Goal: Communication & Community: Answer question/provide support

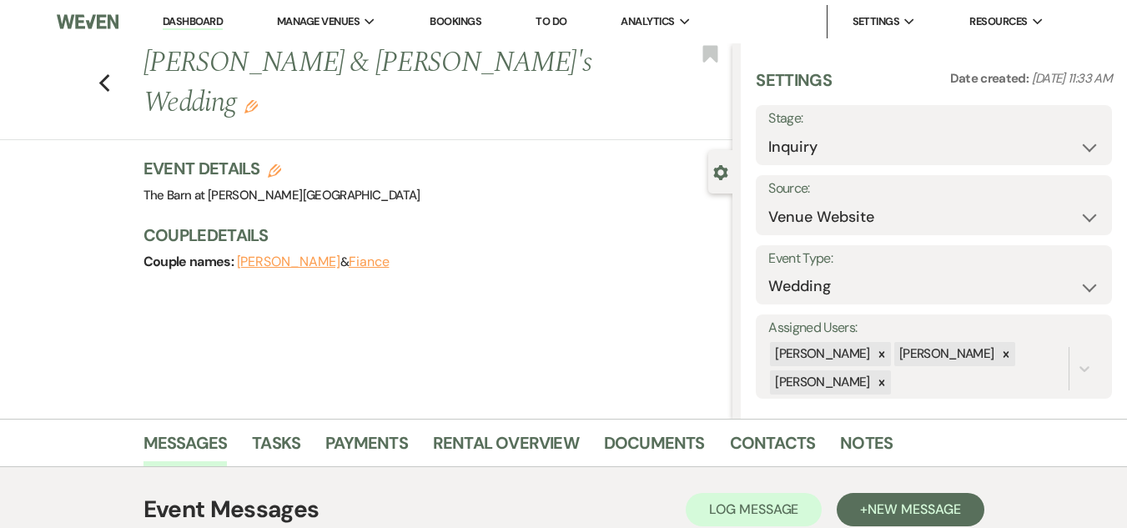
select select "5"
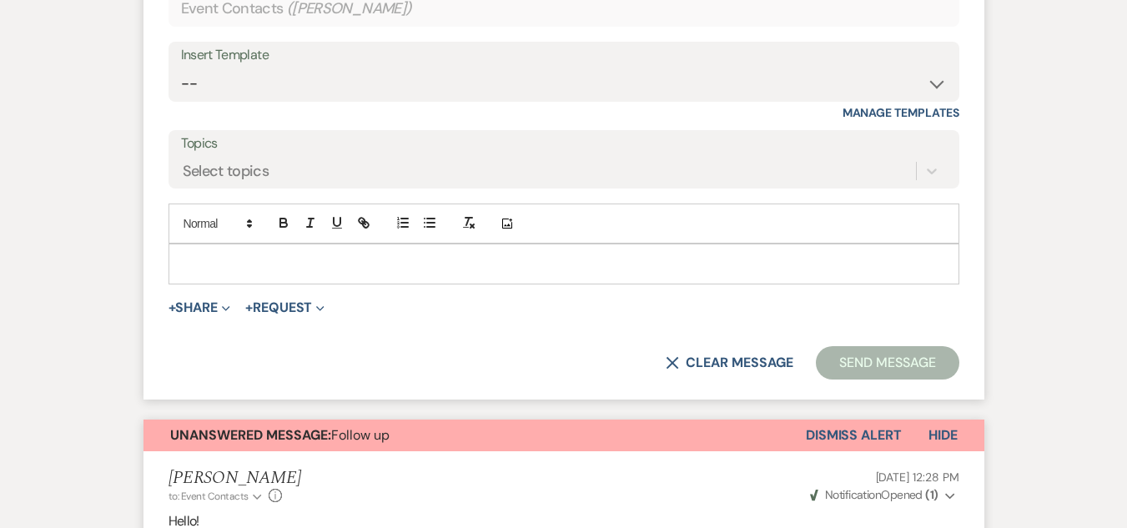
scroll to position [1549, 0]
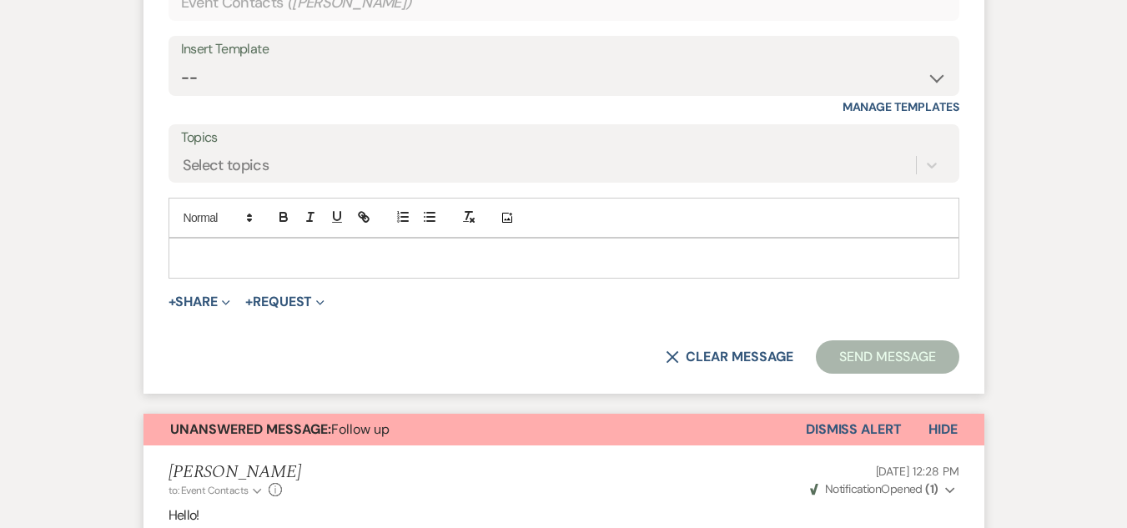
click at [590, 261] on p at bounding box center [564, 258] width 764 height 18
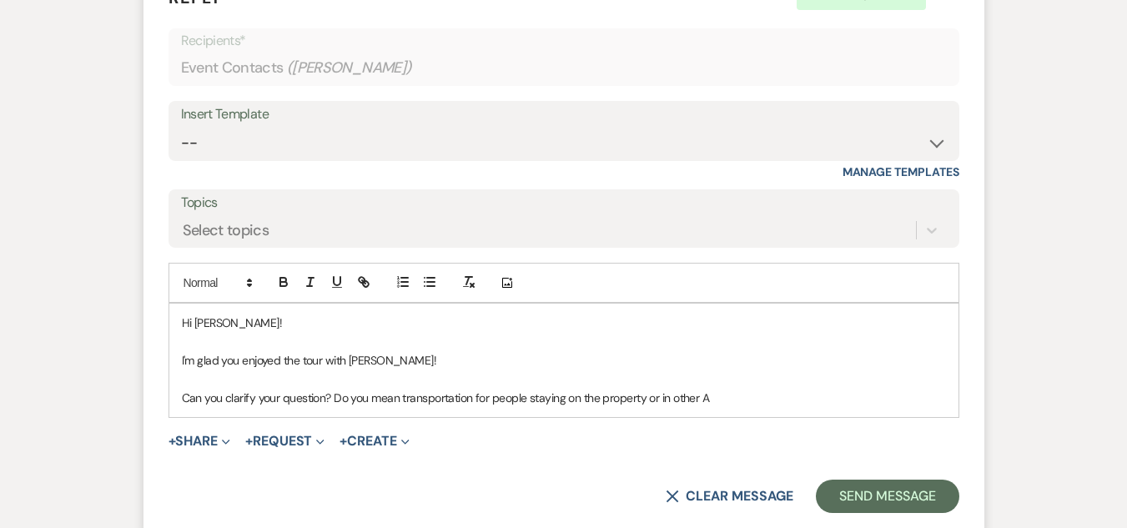
scroll to position [1534, 0]
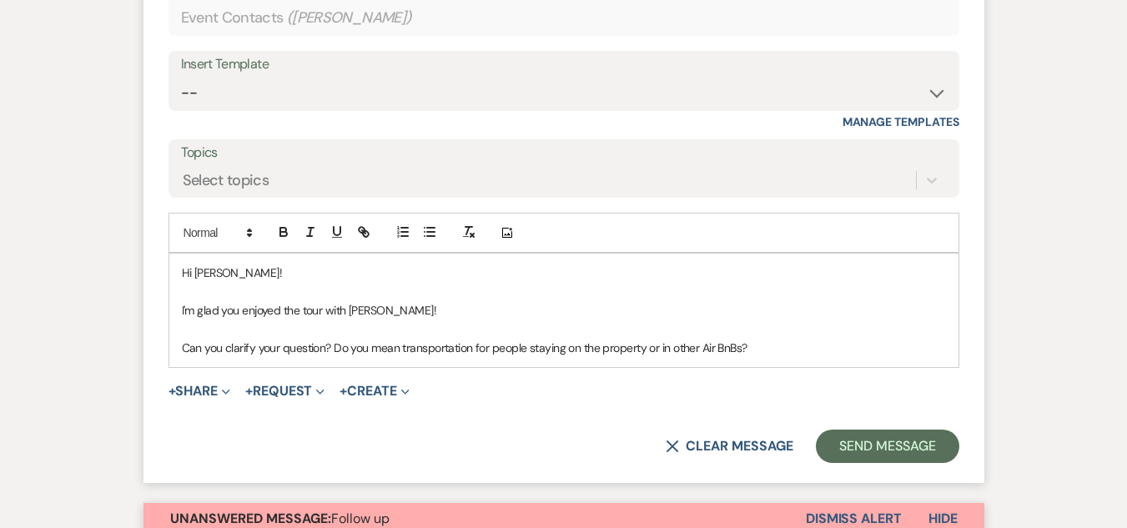
drag, startPoint x: 715, startPoint y: 345, endPoint x: 711, endPoint y: 356, distance: 11.6
drag, startPoint x: 711, startPoint y: 356, endPoint x: 684, endPoint y: 350, distance: 27.5
click at [684, 350] on p "Can you clarify your question? Do you mean transportation for people staying on…" at bounding box center [564, 348] width 764 height 18
click at [879, 344] on p "Can you clarify your question? Do you mean transportation for people staying on…" at bounding box center [564, 348] width 764 height 18
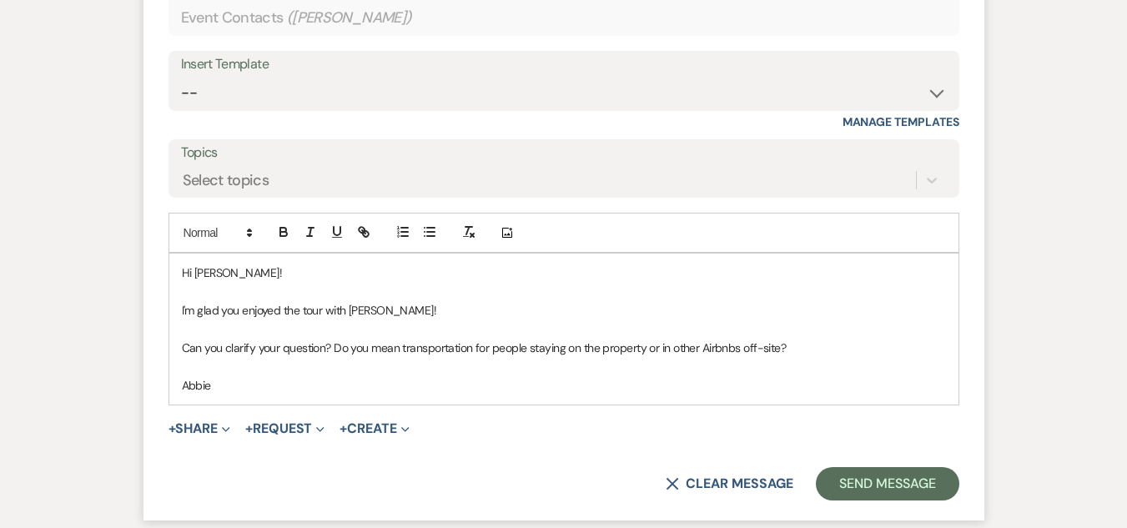
click at [302, 312] on p "I'm glad you enjoyed the tour with [PERSON_NAME]!" at bounding box center [564, 310] width 764 height 18
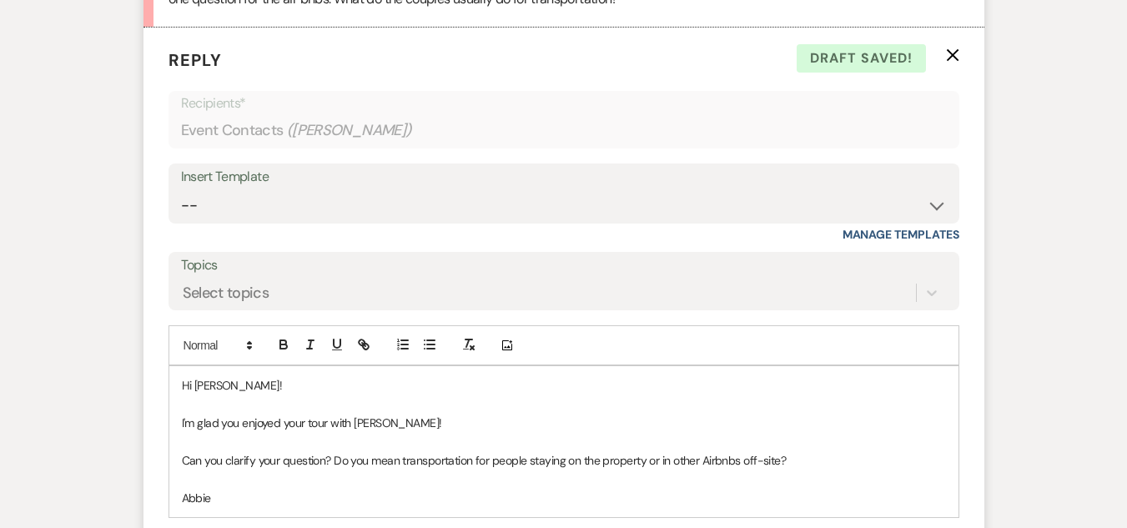
scroll to position [1450, 0]
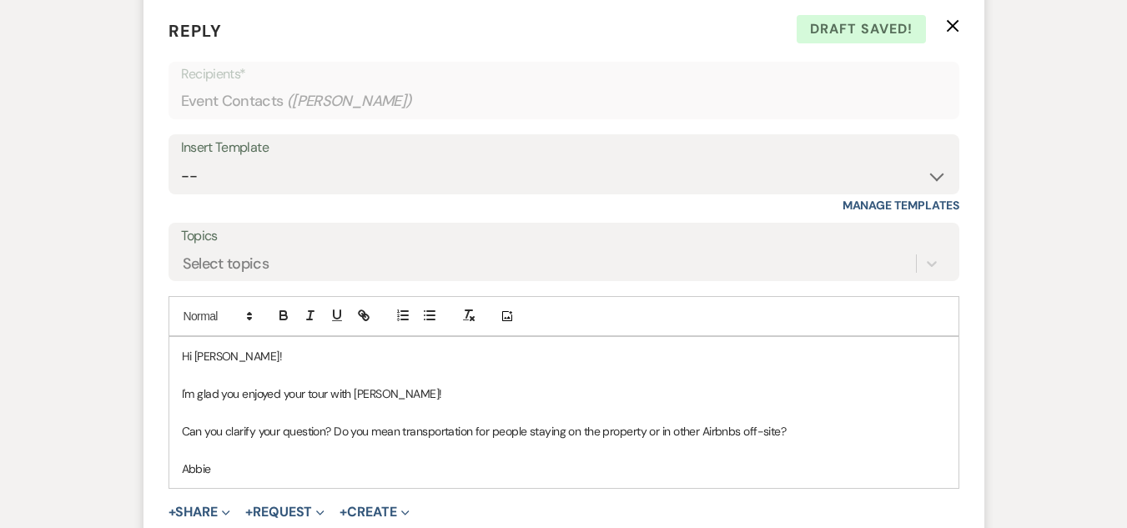
click at [240, 394] on p "I'm glad you enjoyed your tour with [PERSON_NAME]!" at bounding box center [564, 394] width 764 height 18
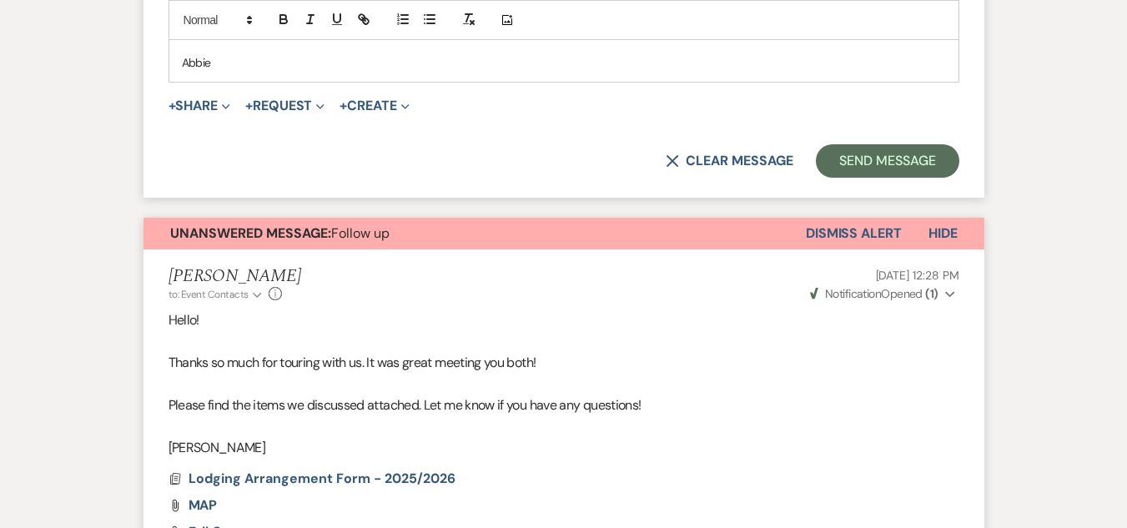
scroll to position [1781, 0]
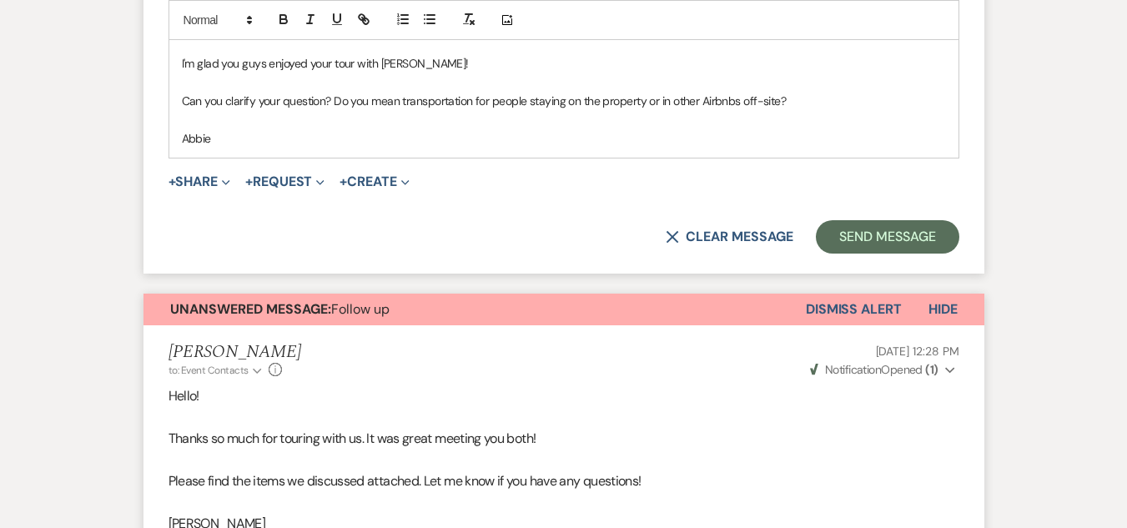
click at [854, 311] on button "Dismiss Alert" at bounding box center [854, 310] width 96 height 32
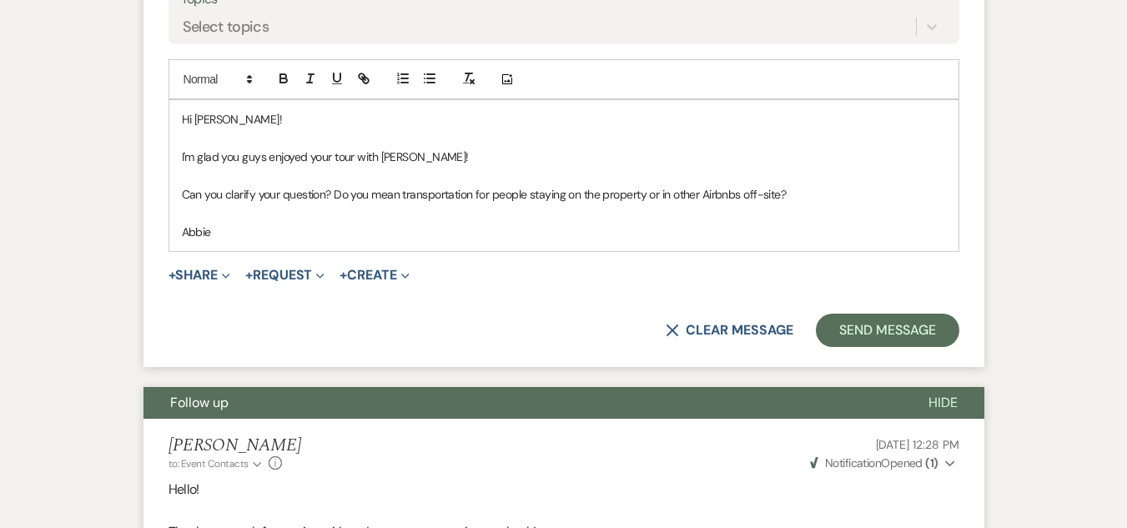
scroll to position [1614, 0]
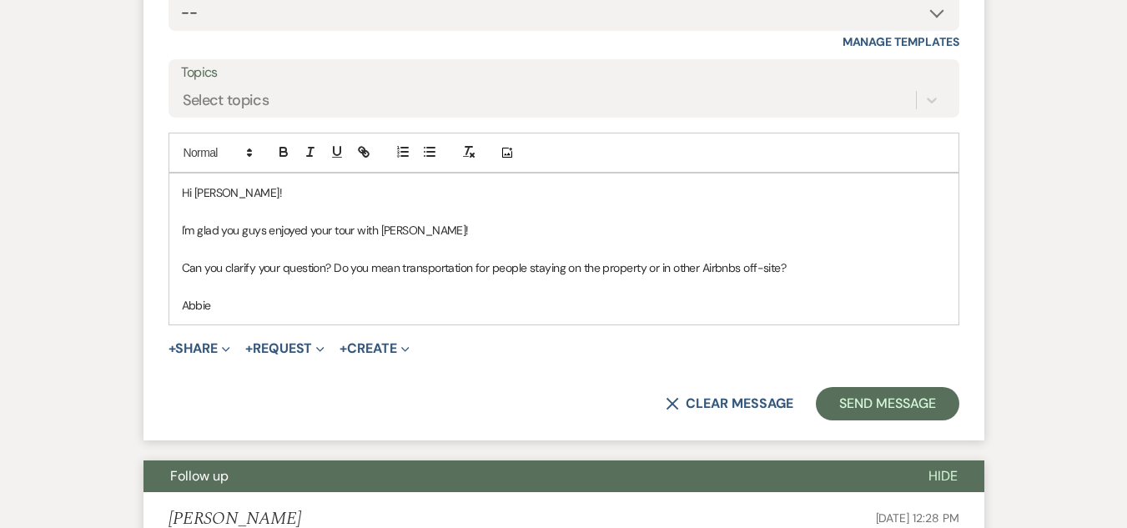
click at [814, 273] on p "Can you clarify your question? Do you mean transportation for people staying on…" at bounding box center [564, 268] width 764 height 18
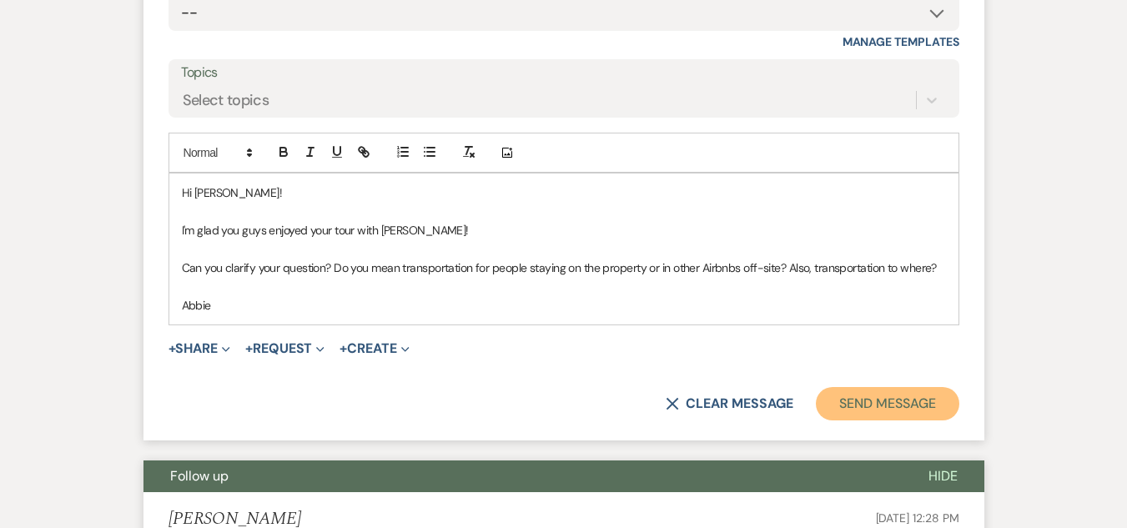
click at [890, 406] on button "Send Message" at bounding box center [887, 403] width 143 height 33
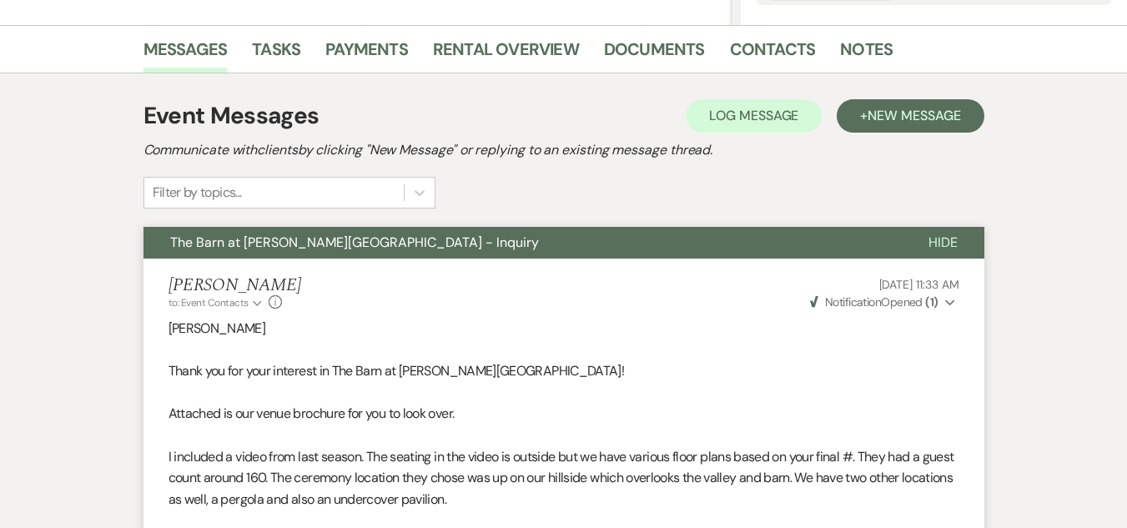
scroll to position [0, 0]
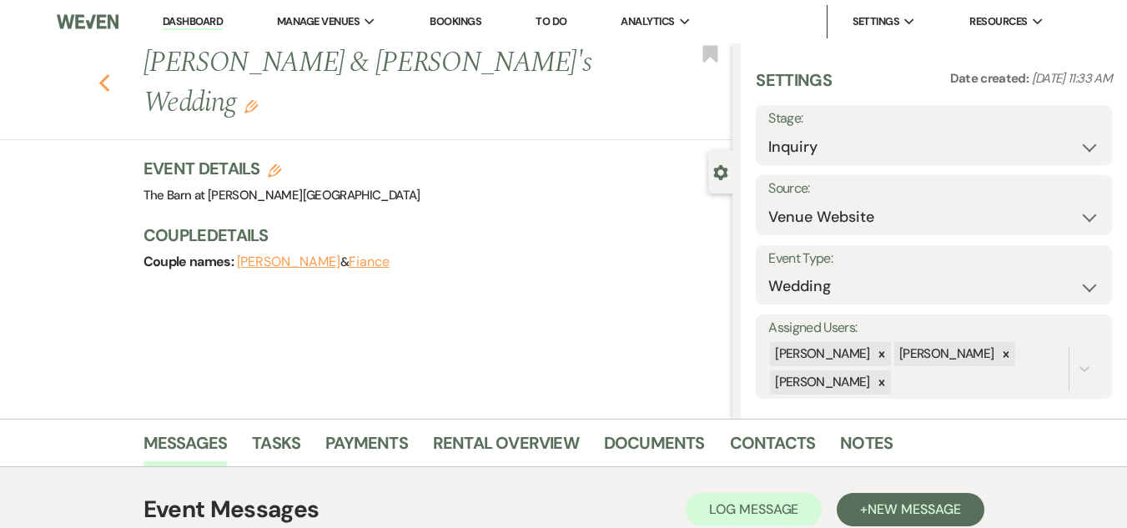
click at [109, 73] on icon "Previous" at bounding box center [104, 83] width 13 height 20
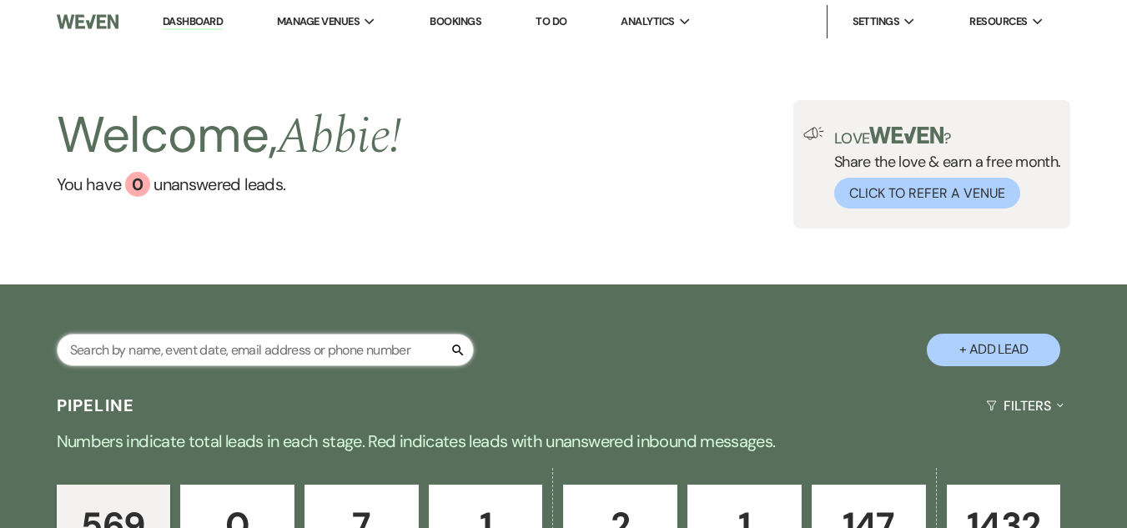
click at [305, 355] on input "text" at bounding box center [265, 350] width 417 height 33
paste input "[PERSON_NAME] [EMAIL_ADDRESS][DOMAIN_NAME]"
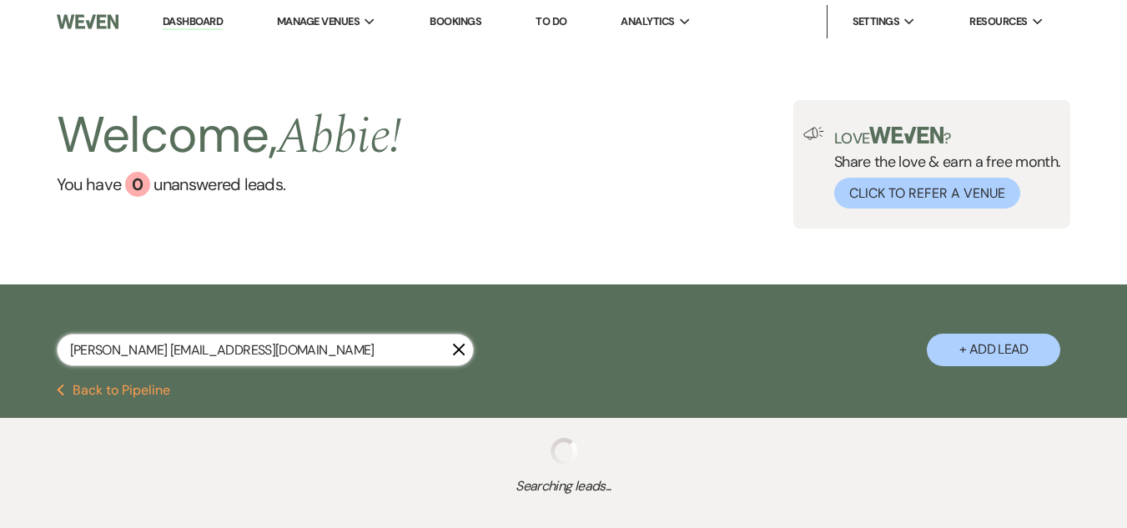
drag, startPoint x: 305, startPoint y: 355, endPoint x: 153, endPoint y: 353, distance: 152.7
click at [153, 353] on input "[PERSON_NAME] [EMAIL_ADDRESS][DOMAIN_NAME]" at bounding box center [265, 350] width 417 height 33
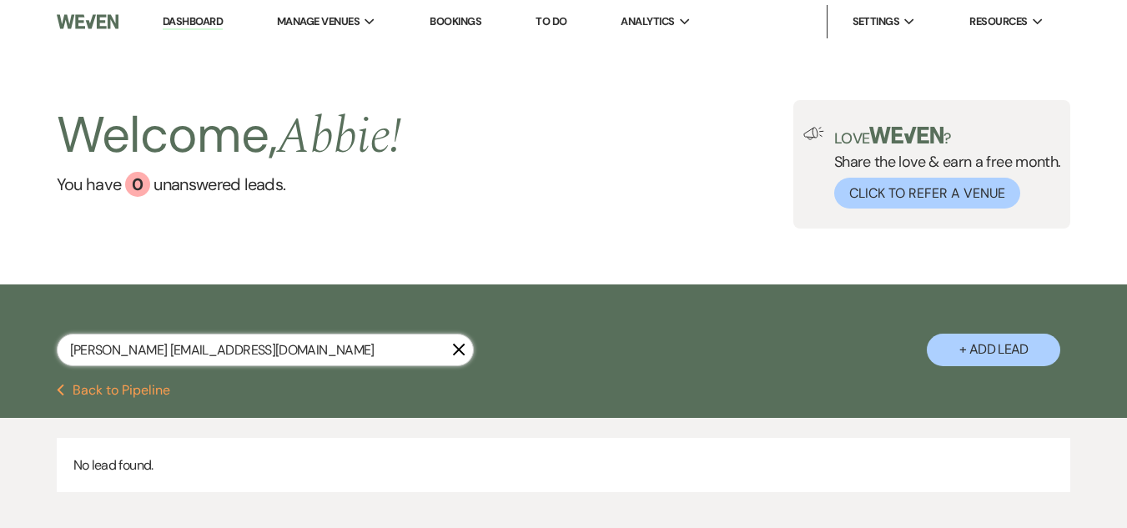
click at [145, 354] on input "[PERSON_NAME] [EMAIL_ADDRESS][DOMAIN_NAME]" at bounding box center [265, 350] width 417 height 33
drag, startPoint x: 145, startPoint y: 354, endPoint x: 265, endPoint y: 360, distance: 119.5
click at [265, 360] on input "[PERSON_NAME] [EMAIL_ADDRESS][DOMAIN_NAME]" at bounding box center [265, 350] width 417 height 33
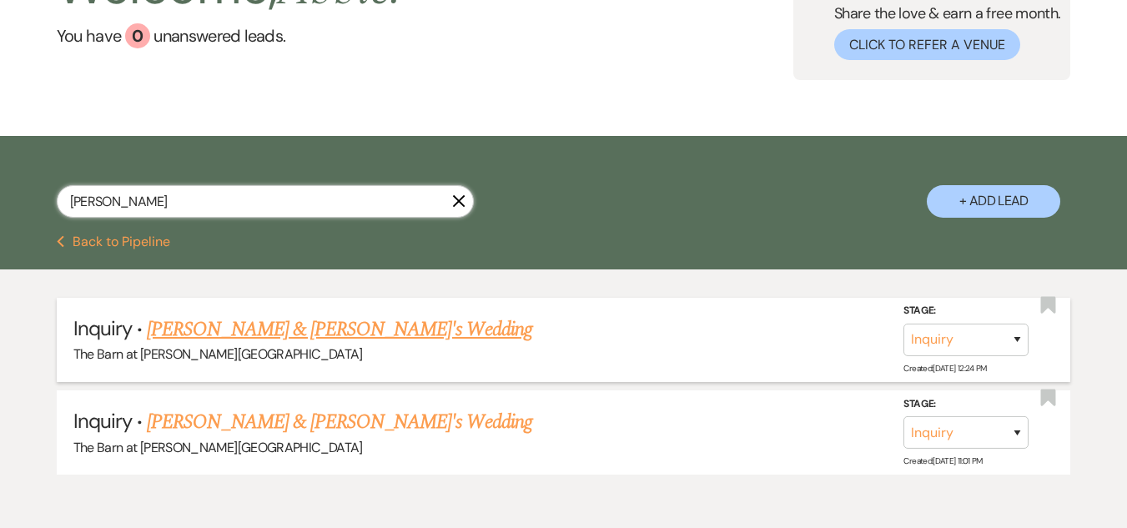
scroll to position [167, 0]
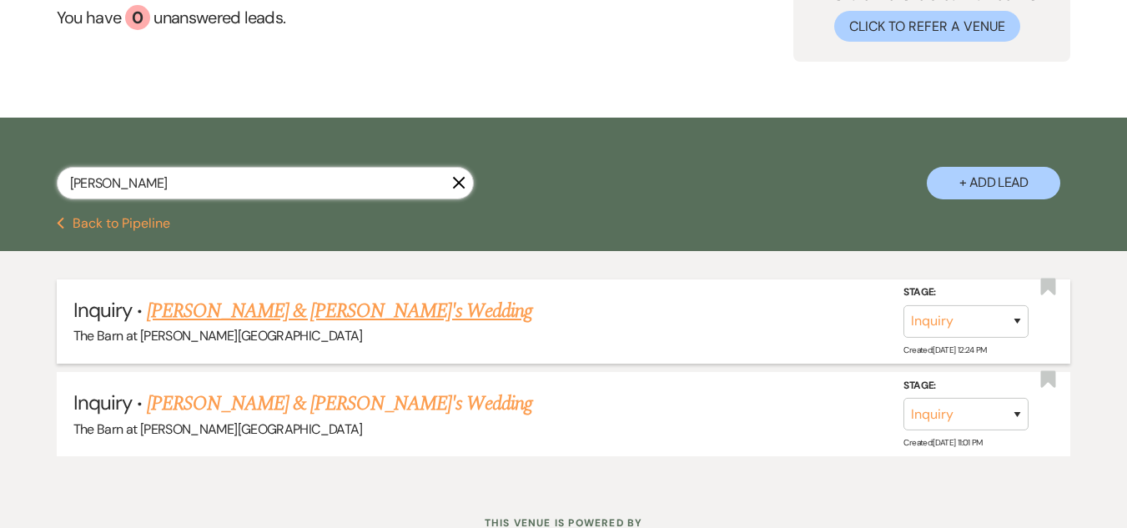
type input "[PERSON_NAME]"
click at [363, 317] on link "[PERSON_NAME] & [PERSON_NAME]'s Wedding" at bounding box center [339, 311] width 385 height 30
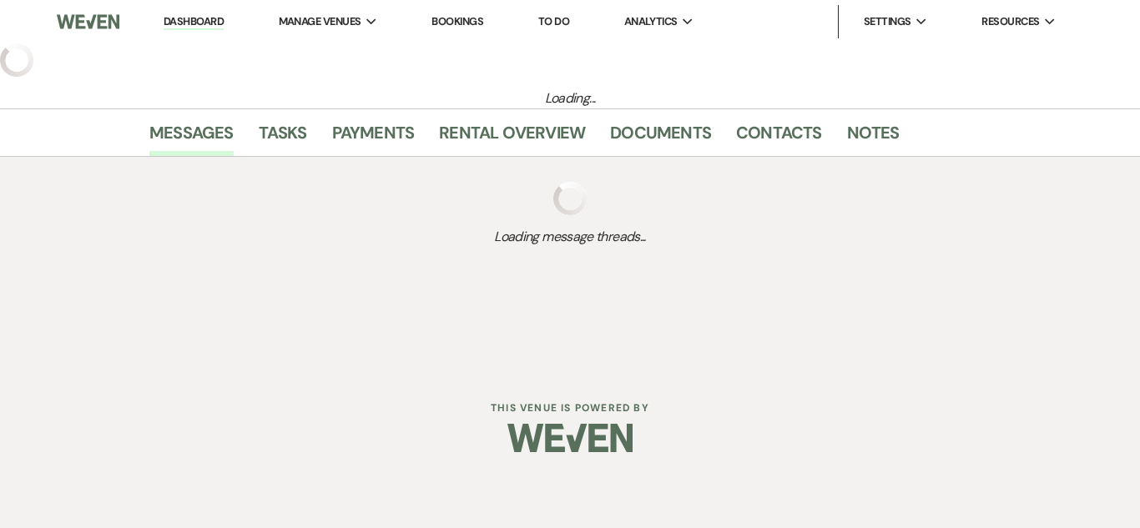
select select "5"
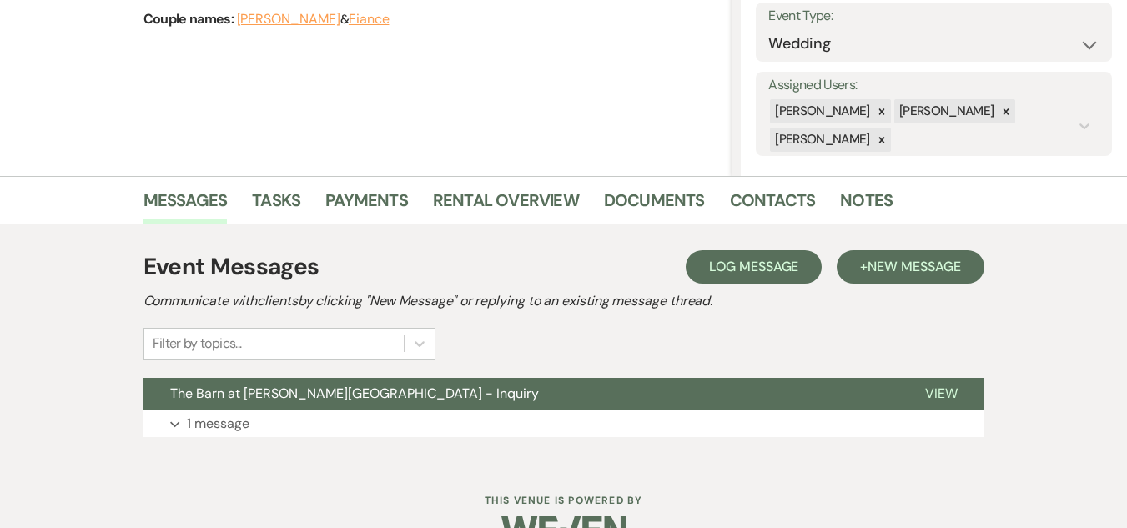
scroll to position [285, 0]
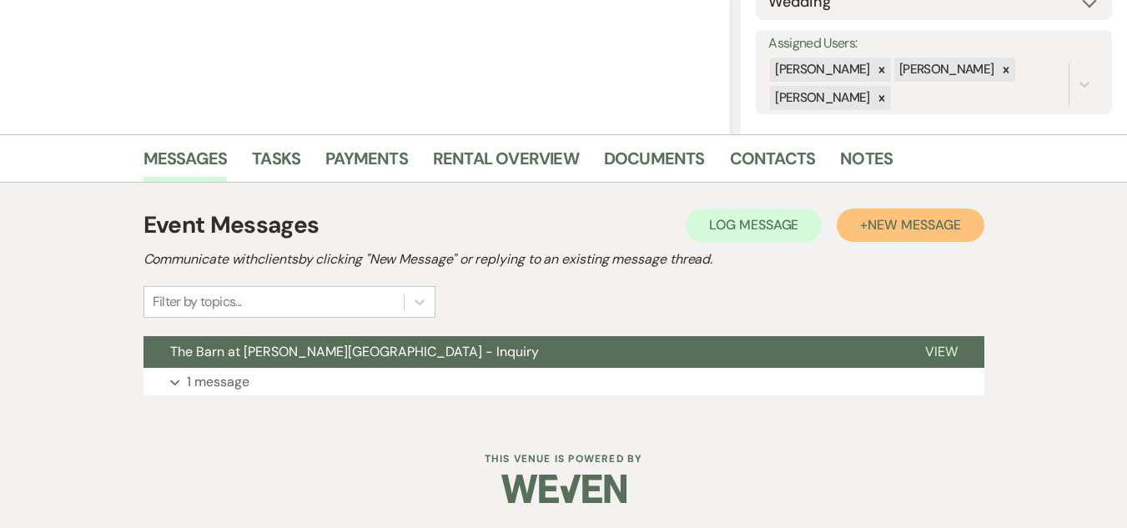
click at [900, 226] on span "New Message" at bounding box center [914, 225] width 93 height 18
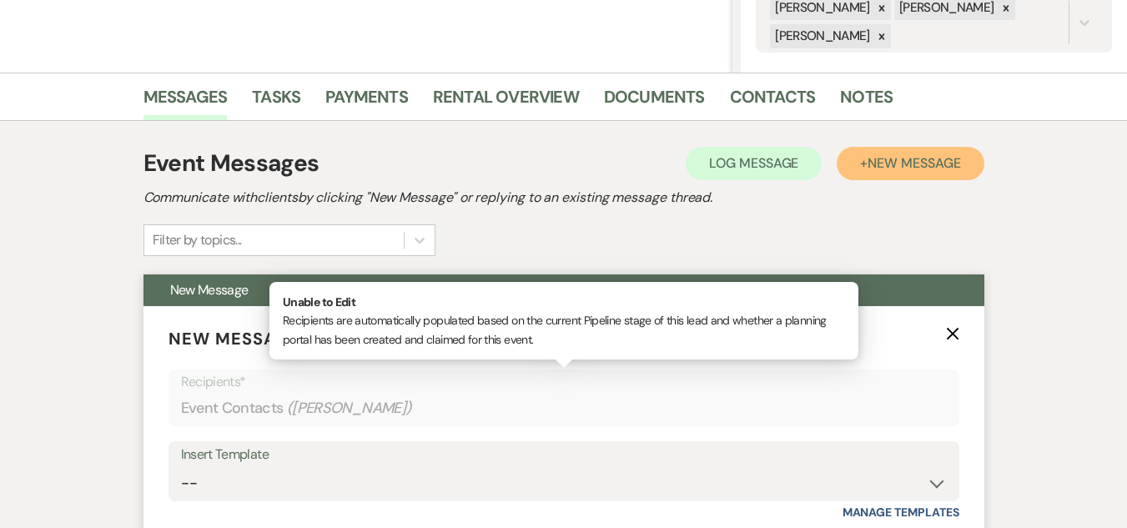
scroll to position [535, 0]
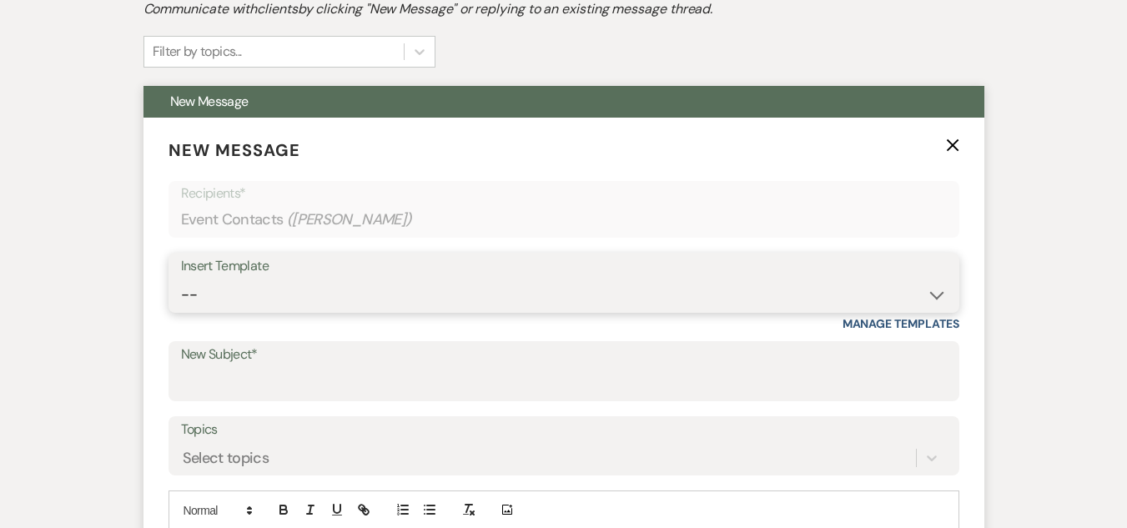
click at [601, 297] on select "-- Weven Planning Portal Introduction (Booked Events) Welcome Email Offboarding…" at bounding box center [564, 295] width 766 height 33
select select "5124"
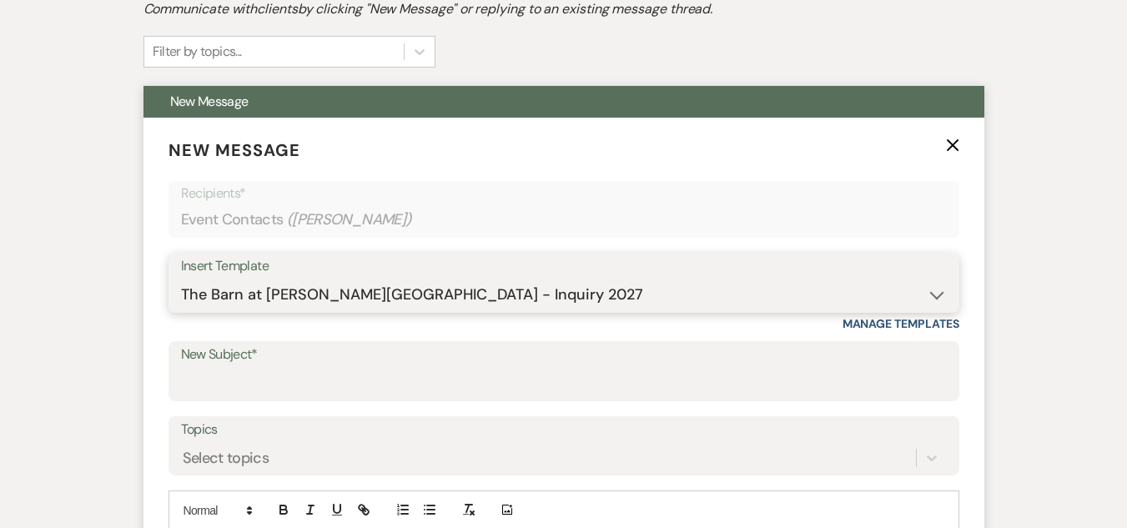
click at [181, 279] on select "-- Weven Planning Portal Introduction (Booked Events) Welcome Email Offboarding…" at bounding box center [564, 295] width 766 height 33
type input "The Barn at [PERSON_NAME][GEOGRAPHIC_DATA] - Inquiry"
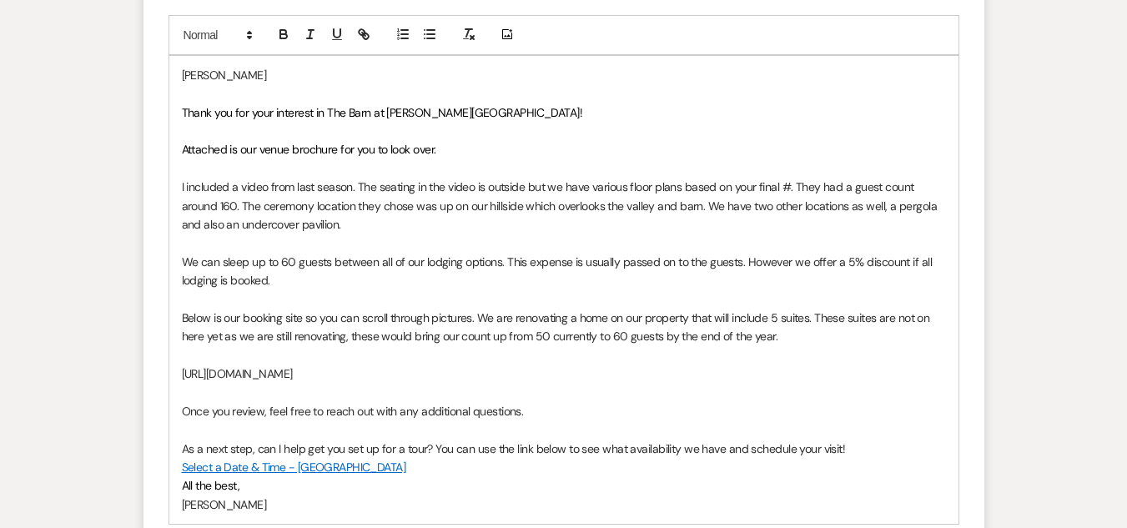
scroll to position [1036, 0]
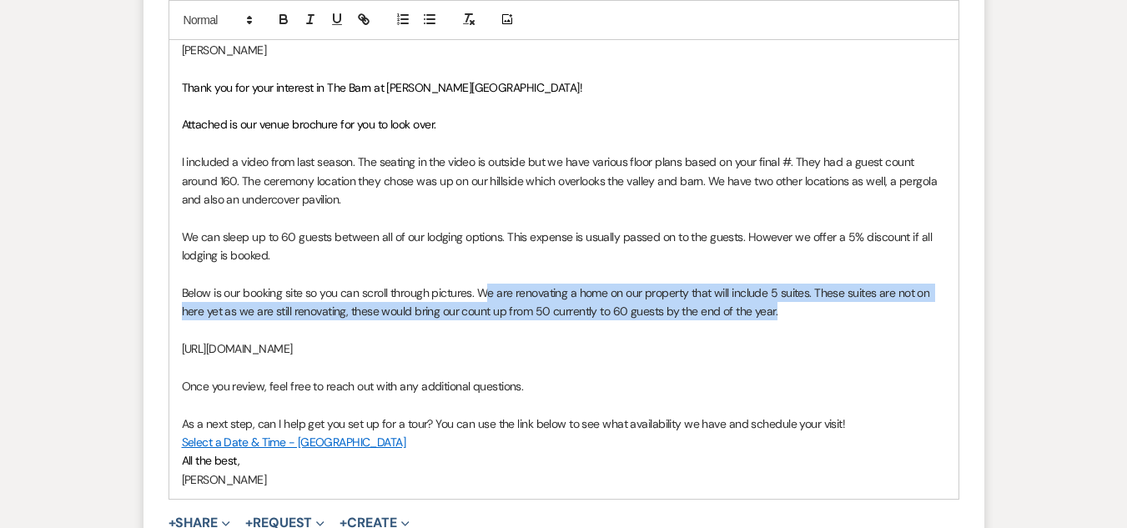
drag, startPoint x: 775, startPoint y: 313, endPoint x: 483, endPoint y: 297, distance: 292.5
click at [483, 297] on p "Below is our booking site so you can scroll through pictures. We are renovating…" at bounding box center [564, 303] width 764 height 38
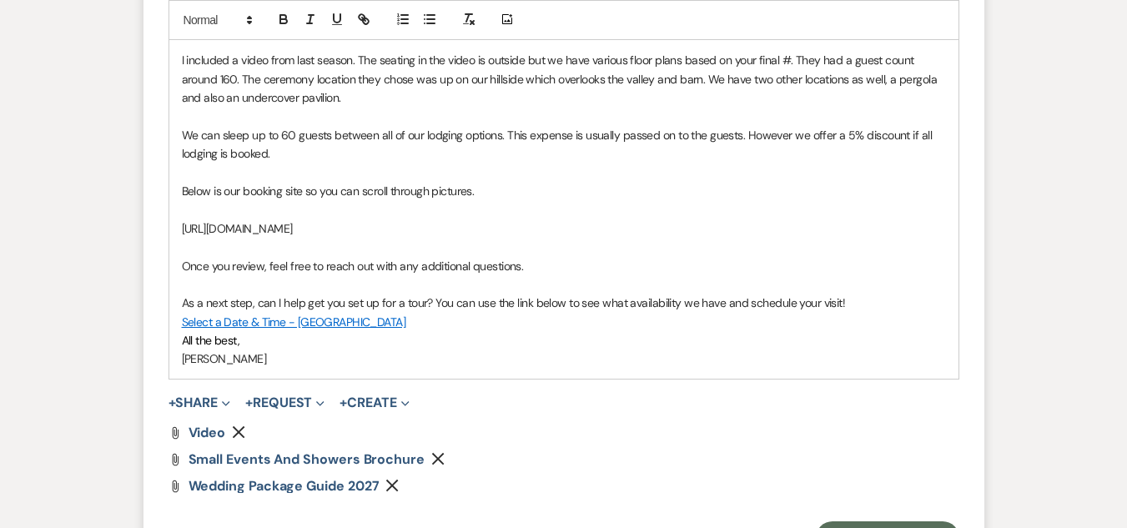
scroll to position [1286, 0]
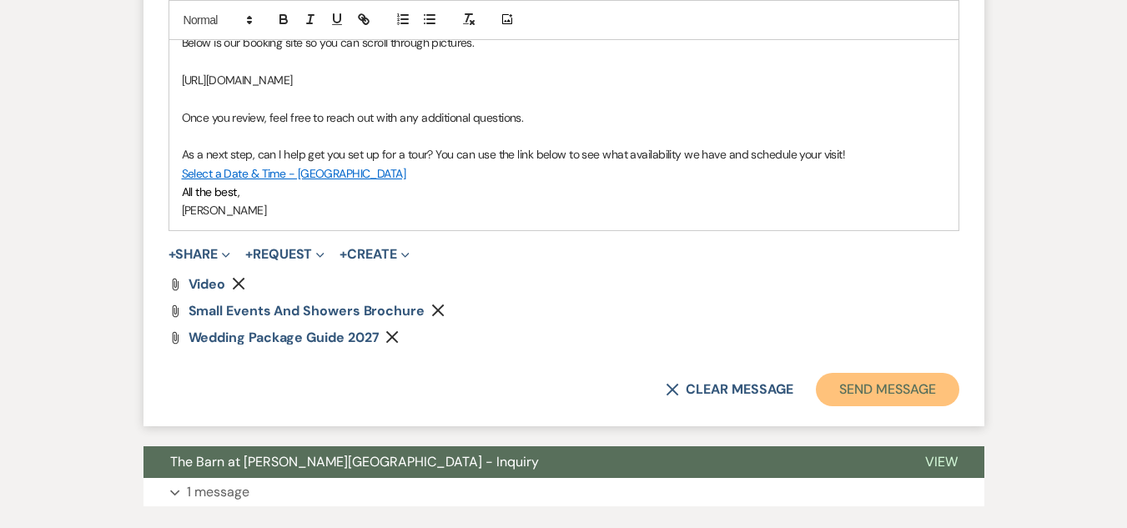
click at [849, 380] on button "Send Message" at bounding box center [887, 389] width 143 height 33
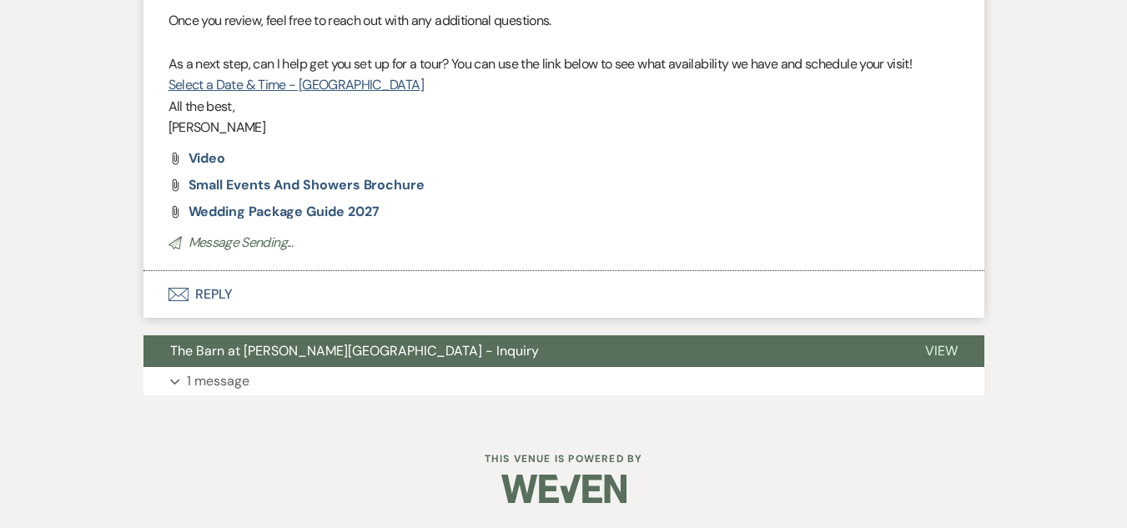
scroll to position [666, 0]
click at [265, 374] on button "Expand 1 message" at bounding box center [564, 381] width 841 height 28
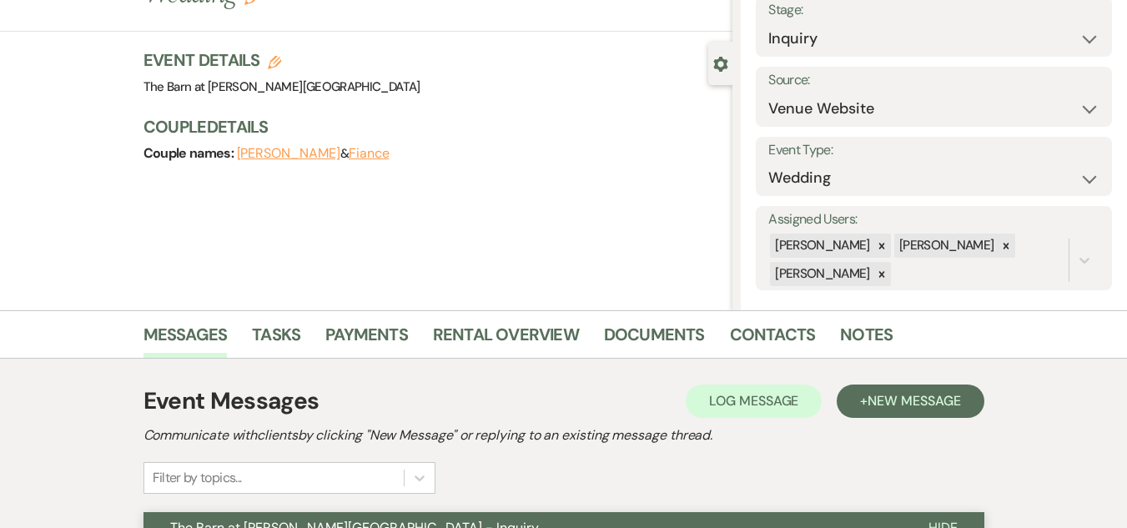
scroll to position [0, 0]
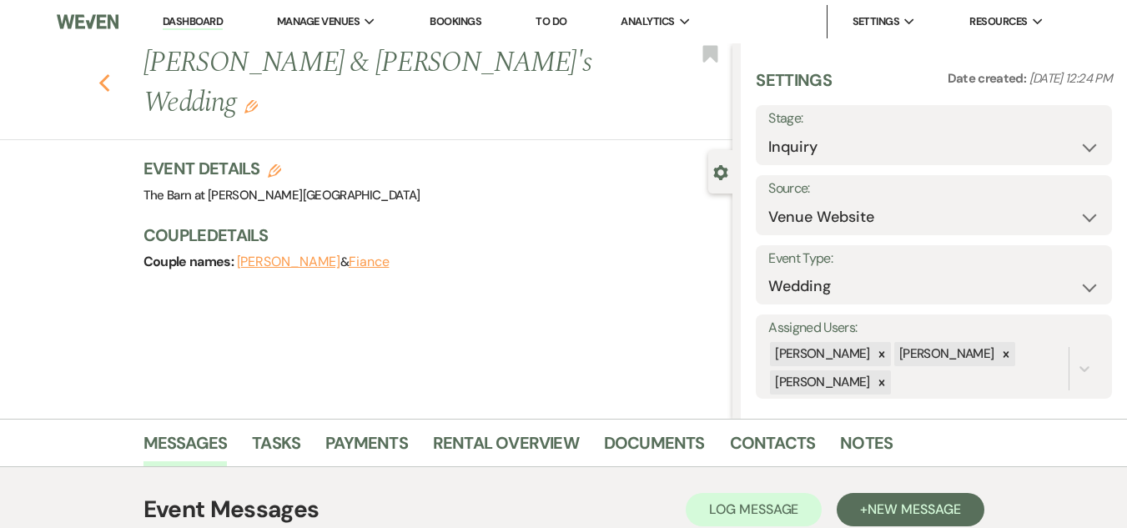
click at [106, 74] on use "button" at bounding box center [103, 83] width 11 height 18
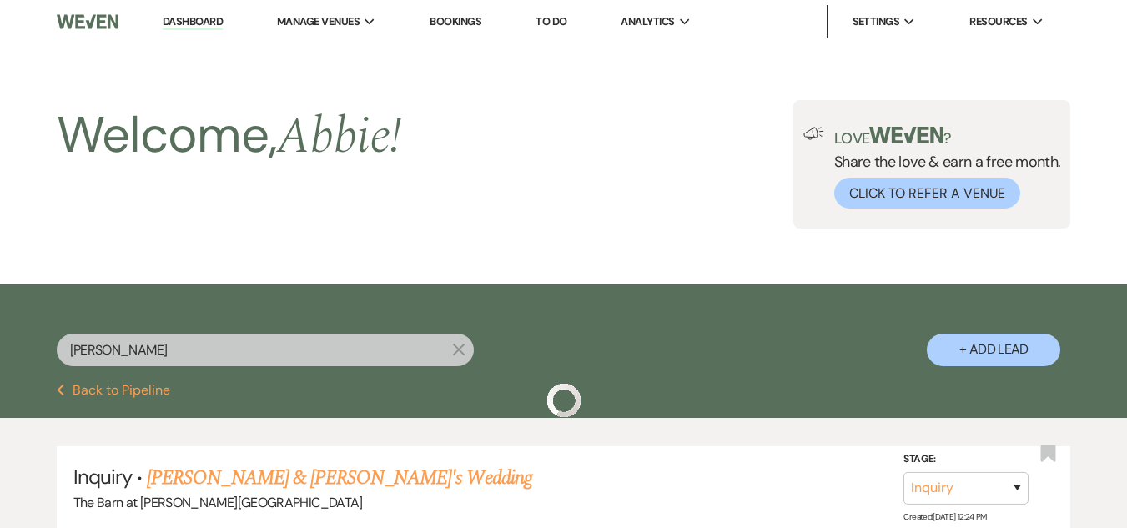
scroll to position [167, 0]
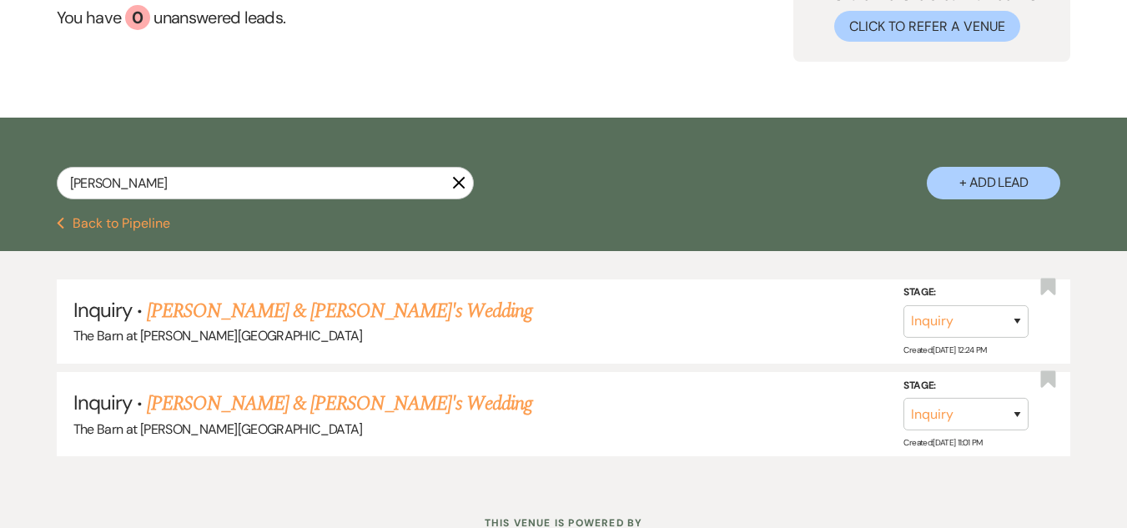
click at [104, 221] on button "Previous Back to Pipeline" at bounding box center [114, 223] width 114 height 13
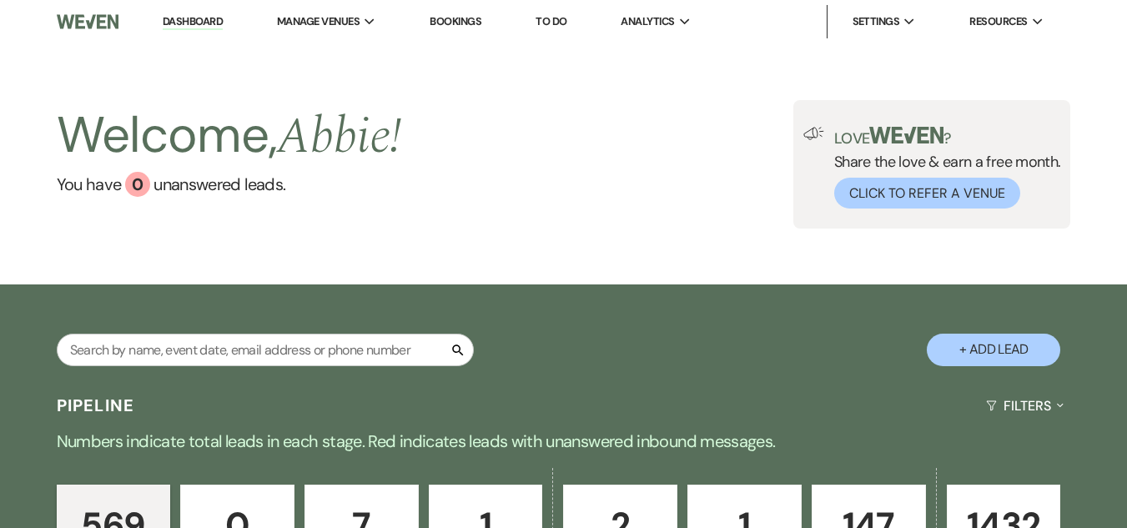
click at [982, 344] on button "+ Add Lead" at bounding box center [994, 350] width 134 height 33
select select "493"
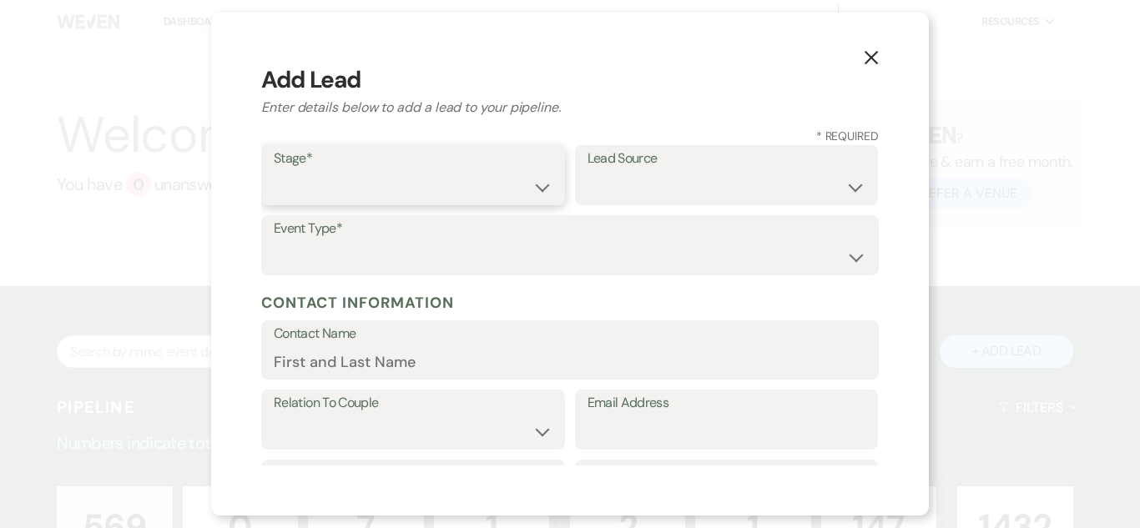
click at [471, 185] on select "Inquiry Follow Up Tour Requested Tour Confirmed Toured Proposal Sent Booked Lost" at bounding box center [413, 187] width 279 height 33
select select "1"
click at [274, 171] on select "Inquiry Follow Up Tour Requested Tour Confirmed Toured Proposal Sent Booked Lost" at bounding box center [413, 187] width 279 height 33
click at [640, 184] on select "Weven Venue Website Instagram Facebook Pinterest Google The Knot Wedding Wire H…" at bounding box center [726, 187] width 279 height 33
click at [667, 184] on select "Weven Venue Website Instagram Facebook Pinterest Google The Knot Wedding Wire H…" at bounding box center [726, 187] width 279 height 33
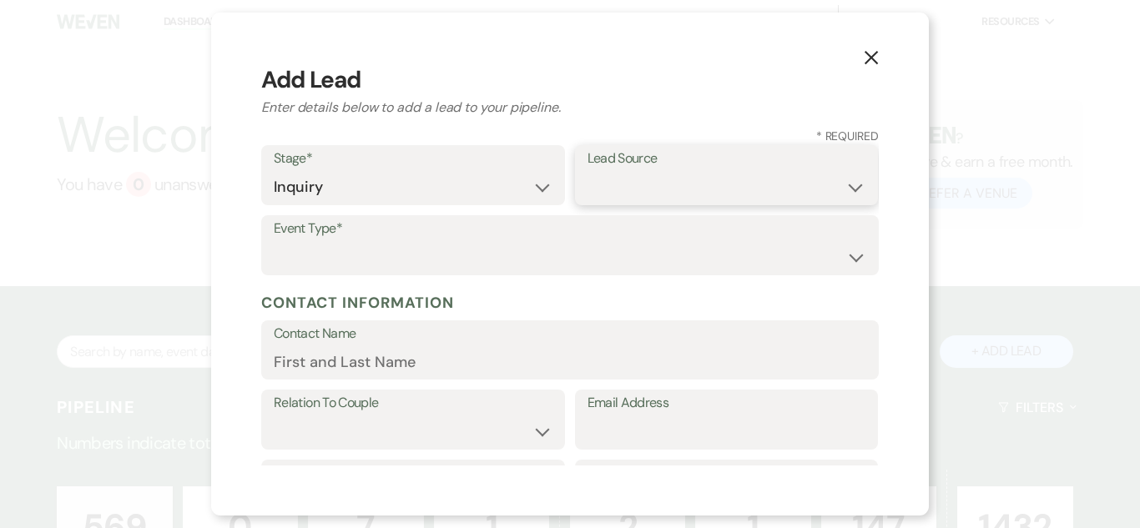
click at [683, 195] on select "Weven Venue Website Instagram Facebook Pinterest Google The Knot Wedding Wire H…" at bounding box center [726, 187] width 279 height 33
select select "5"
click at [587, 171] on select "Weven Venue Website Instagram Facebook Pinterest Google The Knot Wedding Wire H…" at bounding box center [726, 187] width 279 height 33
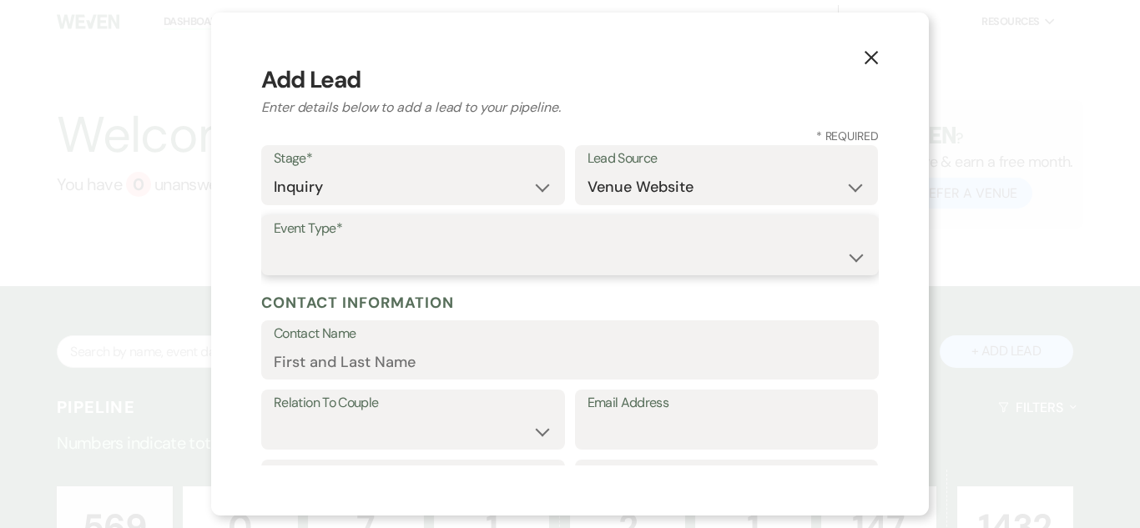
click at [681, 260] on select "Wedding Anniversary Party Baby Shower Bachelorette / Bachelor Party Birthday Pa…" at bounding box center [570, 257] width 592 height 33
select select "1"
click at [274, 241] on select "Wedding Anniversary Party Baby Shower Bachelorette / Bachelor Party Birthday Pa…" at bounding box center [570, 257] width 592 height 33
drag, startPoint x: 558, startPoint y: 380, endPoint x: 568, endPoint y: 354, distance: 28.5
click at [562, 372] on form "Stage* Inquiry Follow Up Tour Requested Tour Confirmed Toured Proposal Sent Boo…" at bounding box center [569, 513] width 617 height 737
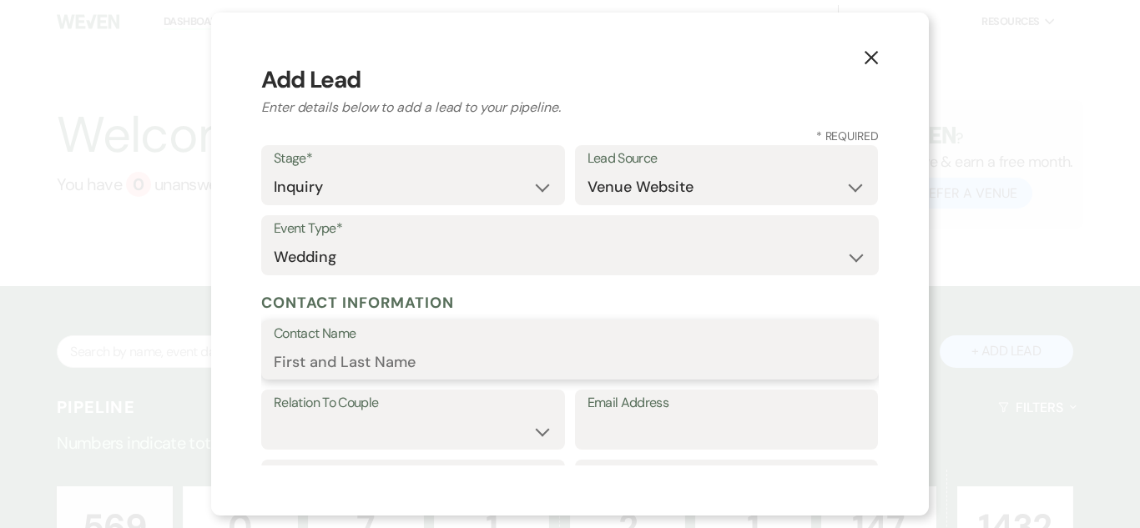
click at [568, 353] on input "Contact Name" at bounding box center [570, 361] width 592 height 33
paste input "[PERSON_NAME] [EMAIL_ADDRESS][DOMAIN_NAME]"
drag, startPoint x: 559, startPoint y: 356, endPoint x: 360, endPoint y: 366, distance: 199.7
click at [360, 366] on input "[PERSON_NAME] [EMAIL_ADDRESS][DOMAIN_NAME]" at bounding box center [570, 361] width 592 height 33
type input "[PERSON_NAME]"
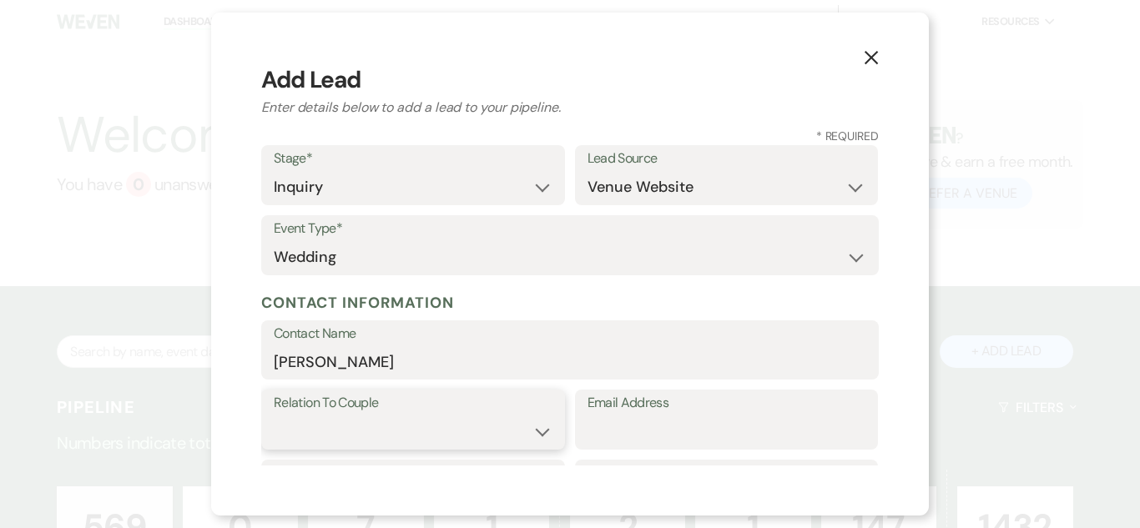
click at [387, 442] on select "Couple Planner Parent of Couple Family Member Friend Other" at bounding box center [413, 432] width 279 height 33
select select "1"
click at [274, 416] on select "Couple Planner Parent of Couple Family Member Friend Other" at bounding box center [413, 432] width 279 height 33
click at [681, 436] on input "Email Address" at bounding box center [726, 432] width 279 height 33
paste input "[EMAIL_ADDRESS][DOMAIN_NAME]"
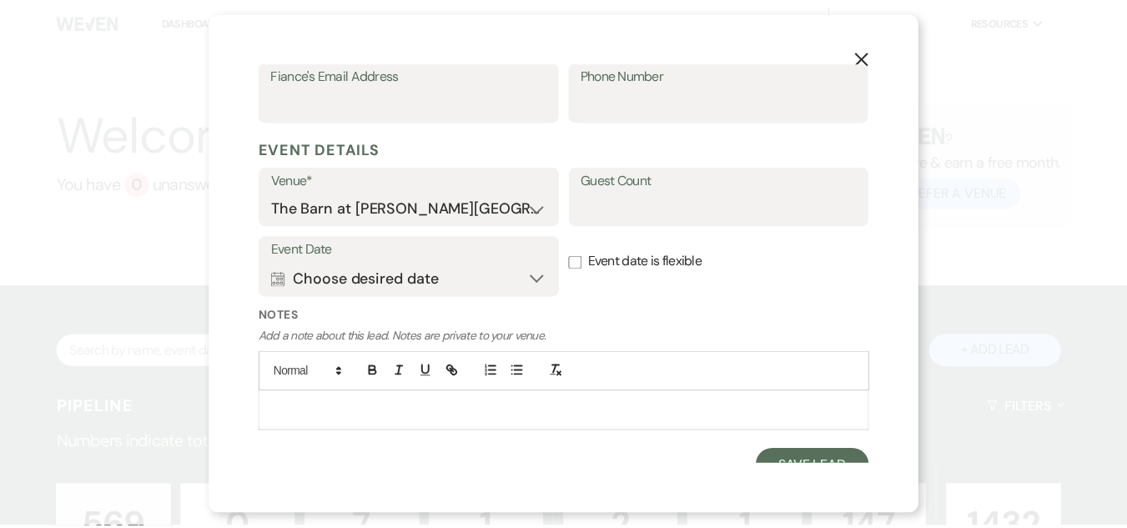
scroll to position [589, 0]
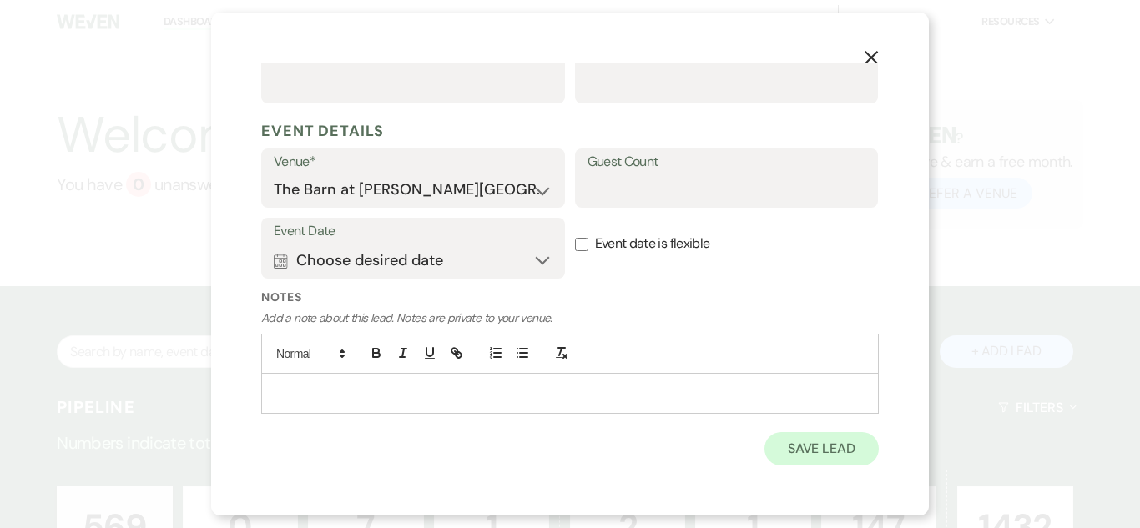
type input "[EMAIL_ADDRESS][DOMAIN_NAME]"
click at [802, 451] on button "Save Lead" at bounding box center [821, 448] width 114 height 33
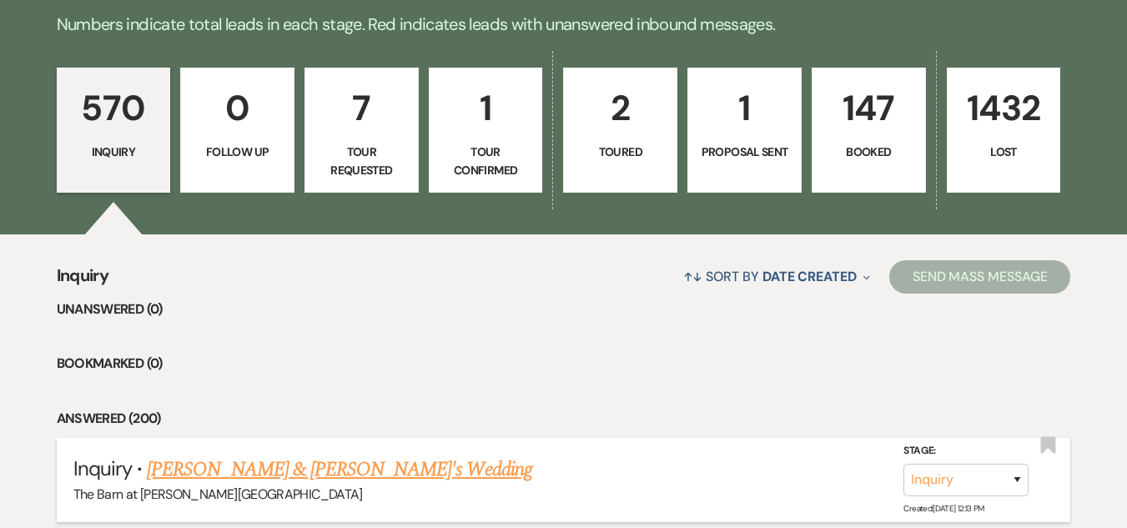
scroll to position [501, 0]
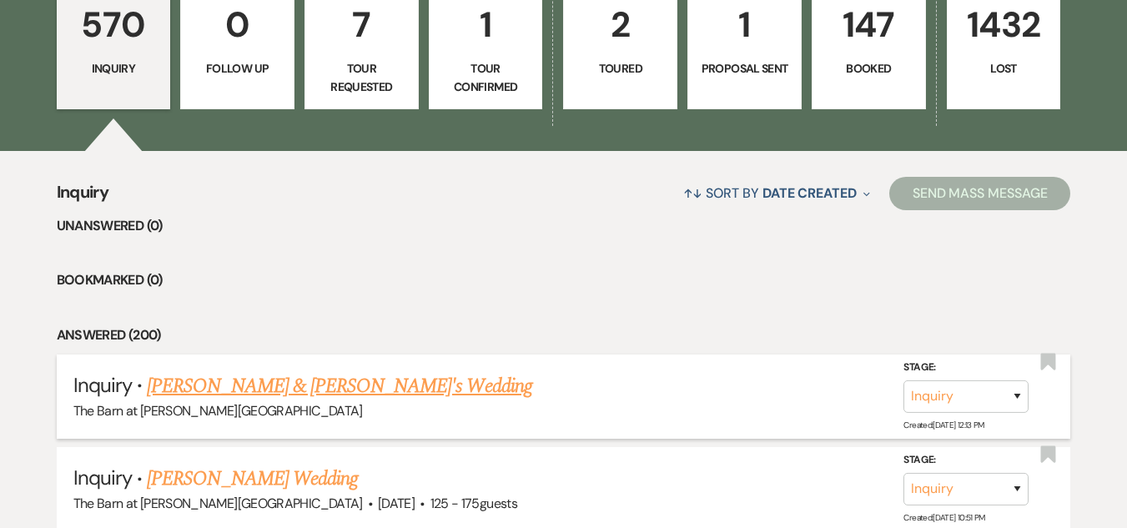
click at [355, 389] on link "[PERSON_NAME] & [PERSON_NAME]'s Wedding" at bounding box center [339, 386] width 385 height 30
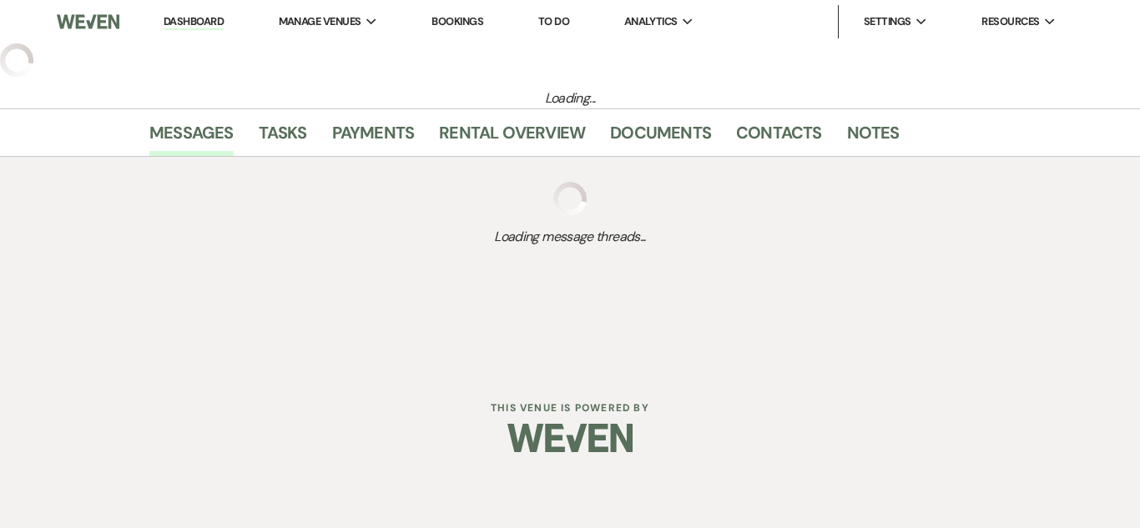
select select "5"
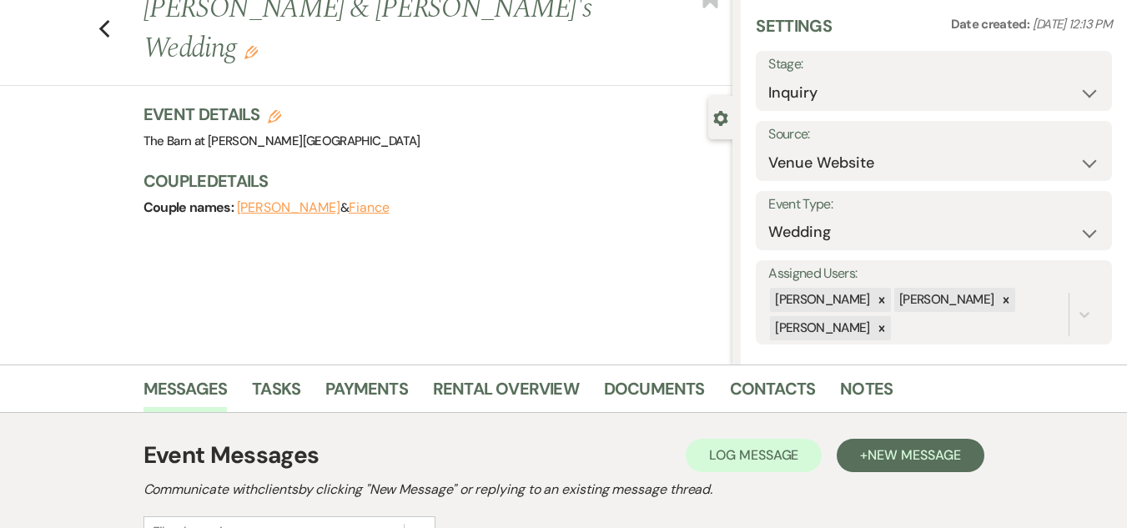
scroll to position [250, 0]
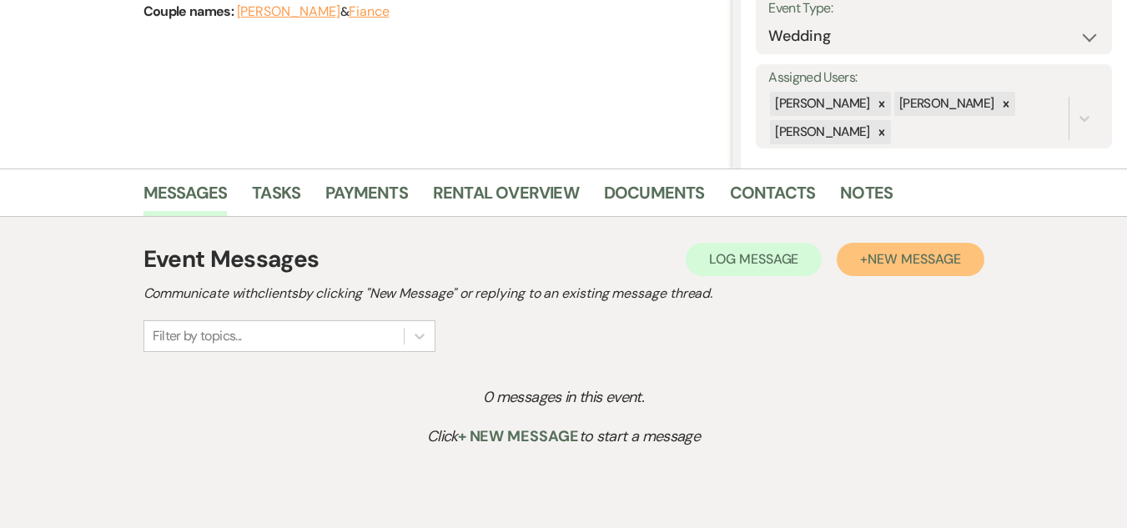
click at [906, 265] on span "New Message" at bounding box center [914, 259] width 93 height 18
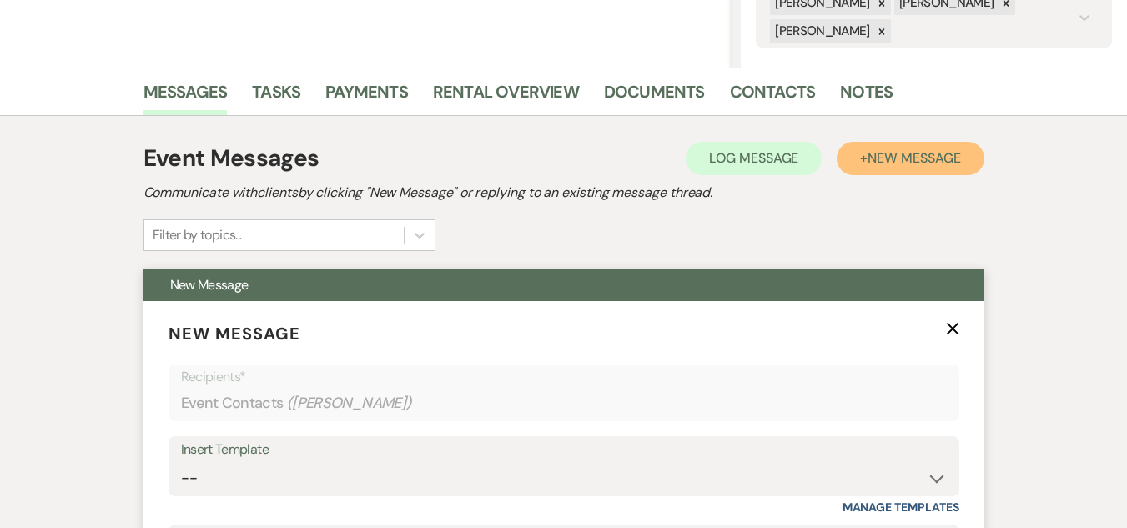
scroll to position [584, 0]
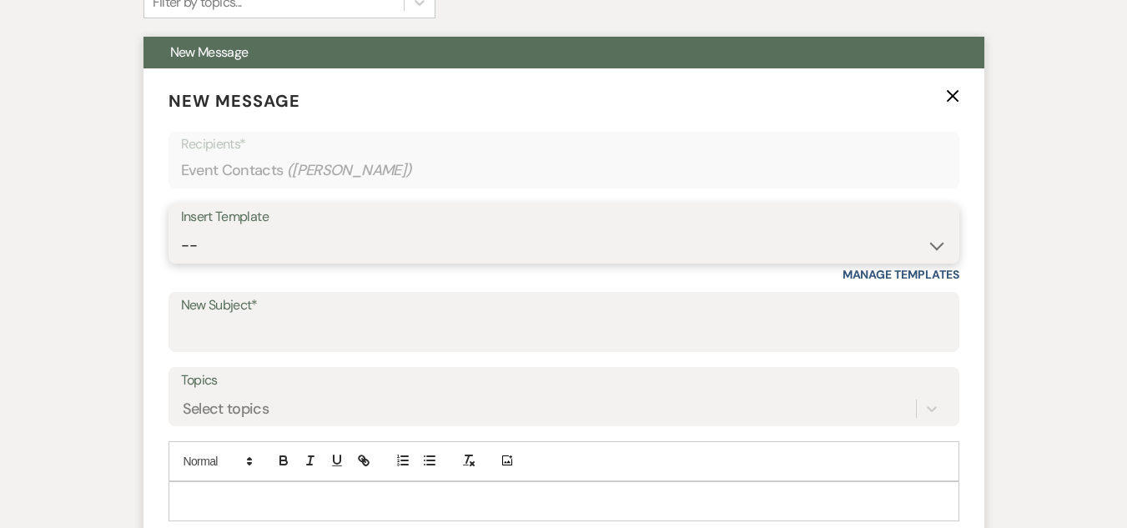
click at [698, 242] on select "-- Weven Planning Portal Introduction (Booked Events) Welcome Email Offboarding…" at bounding box center [564, 245] width 766 height 33
select select "4054"
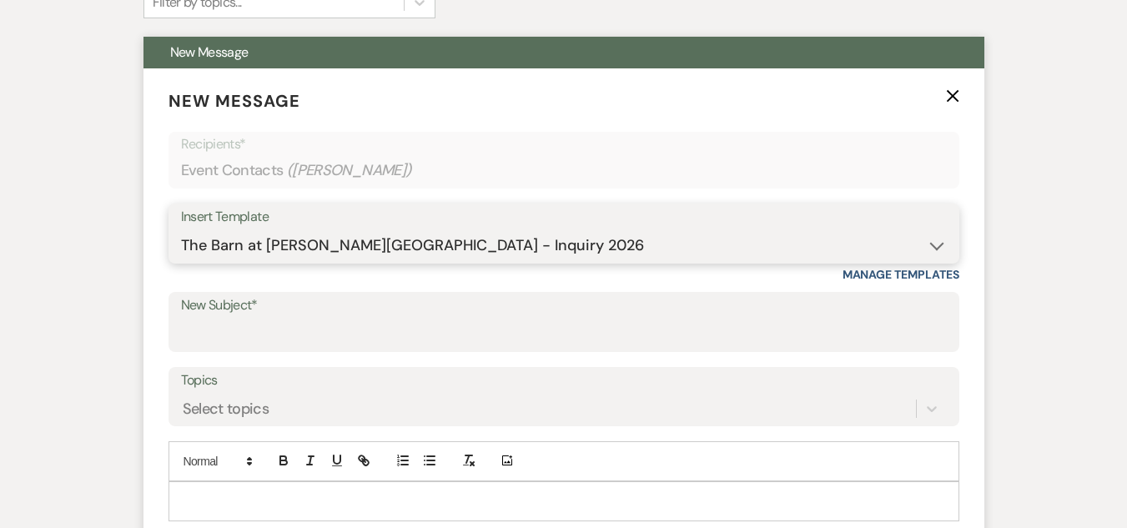
click at [181, 229] on select "-- Weven Planning Portal Introduction (Booked Events) Welcome Email Offboarding…" at bounding box center [564, 245] width 766 height 33
type input "The Barn at [PERSON_NAME][GEOGRAPHIC_DATA] - Inquiry"
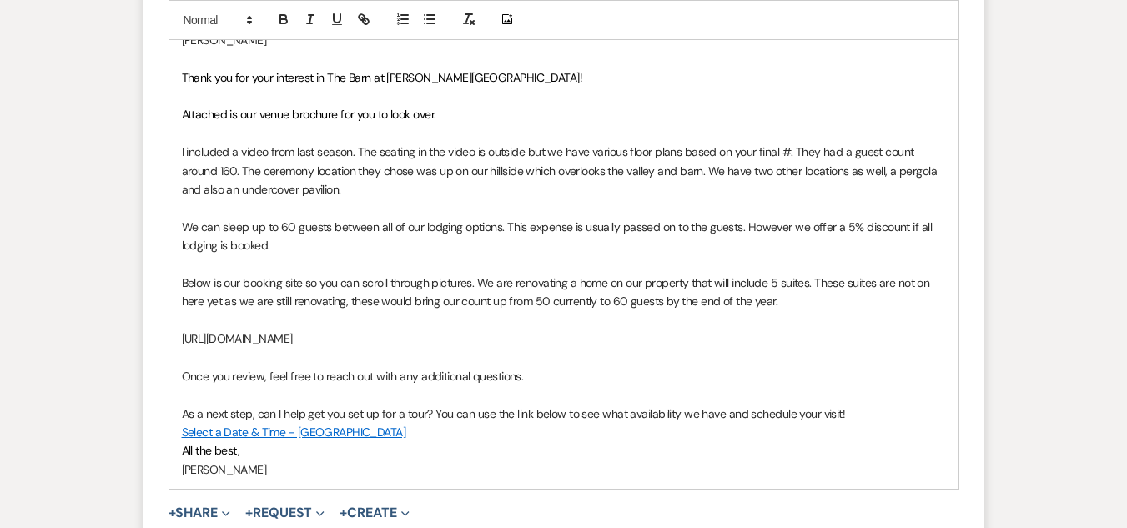
scroll to position [1085, 0]
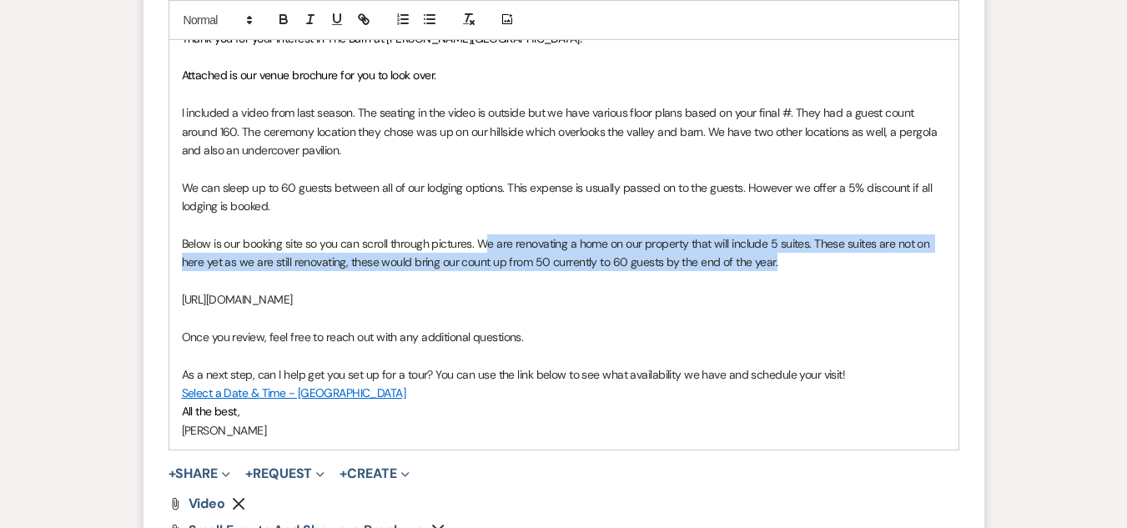
drag, startPoint x: 794, startPoint y: 263, endPoint x: 484, endPoint y: 242, distance: 311.1
click at [484, 242] on p "Below is our booking site so you can scroll through pictures. We are renovating…" at bounding box center [564, 253] width 764 height 38
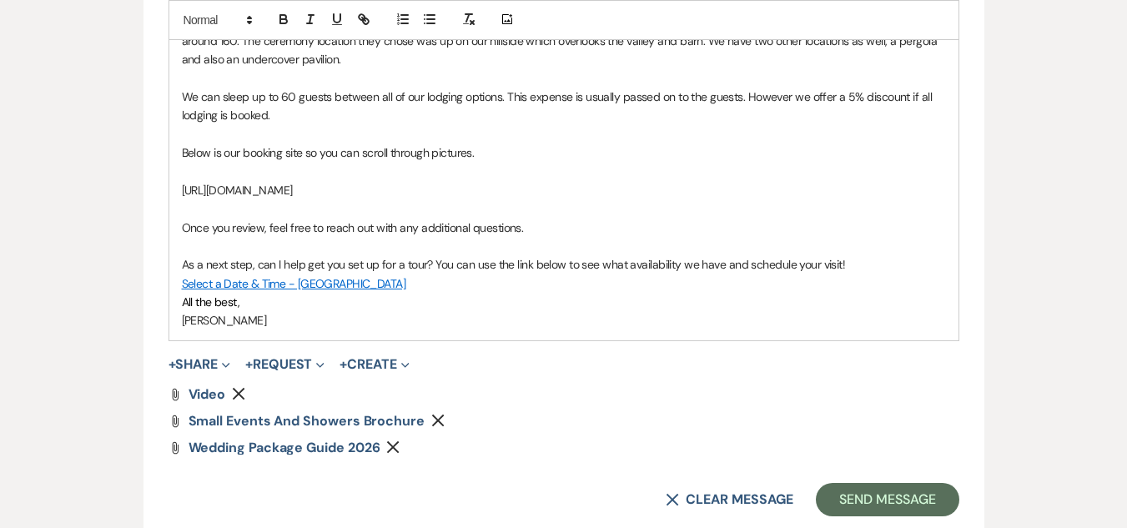
scroll to position [1419, 0]
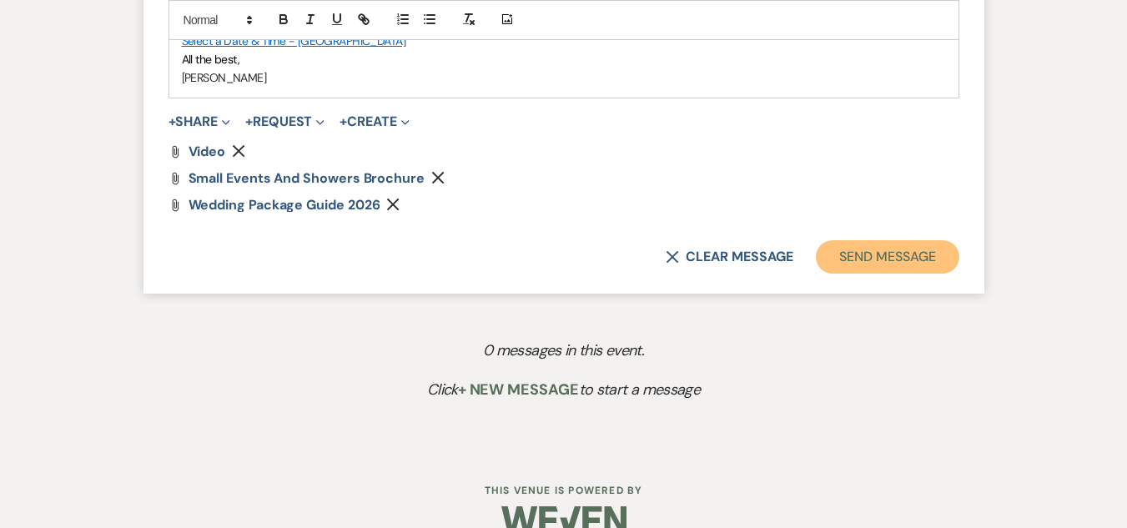
click at [879, 247] on button "Send Message" at bounding box center [887, 256] width 143 height 33
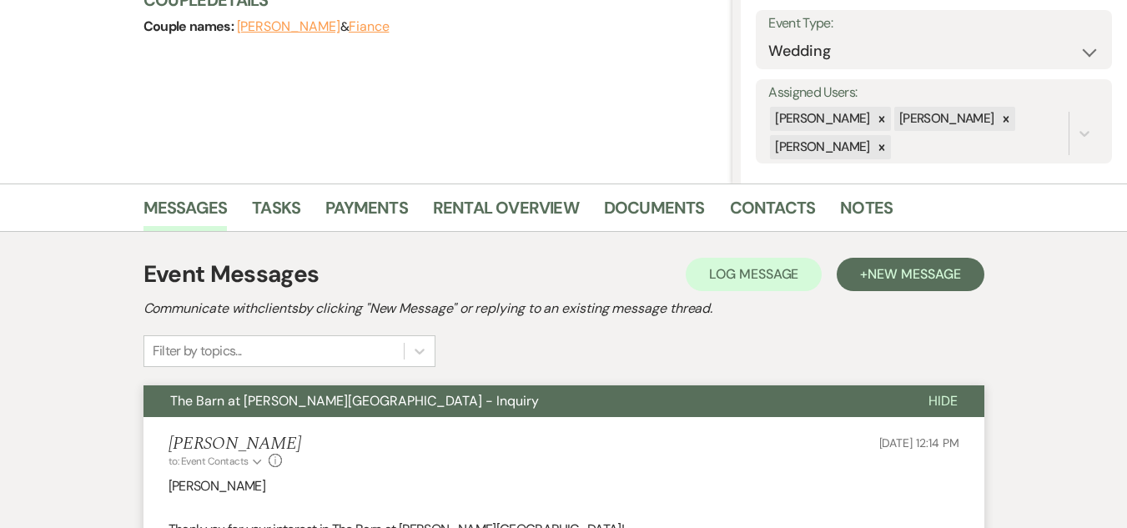
scroll to position [0, 0]
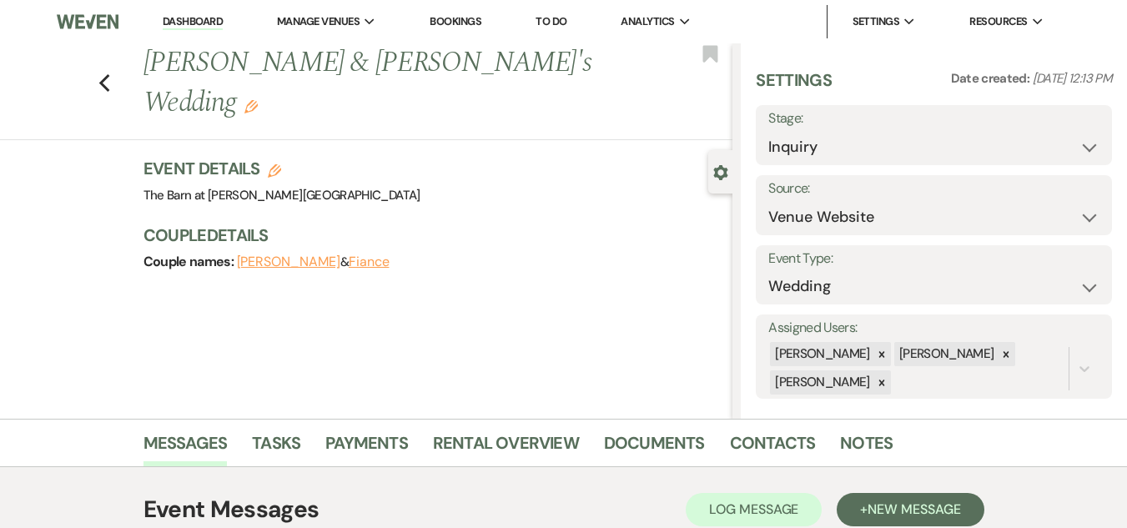
click at [121, 61] on div "Previous [PERSON_NAME] & [PERSON_NAME]'s Wedding Edit Bookmark" at bounding box center [362, 91] width 741 height 97
click at [111, 73] on icon "Previous" at bounding box center [104, 83] width 13 height 20
